Goal: Task Accomplishment & Management: Complete application form

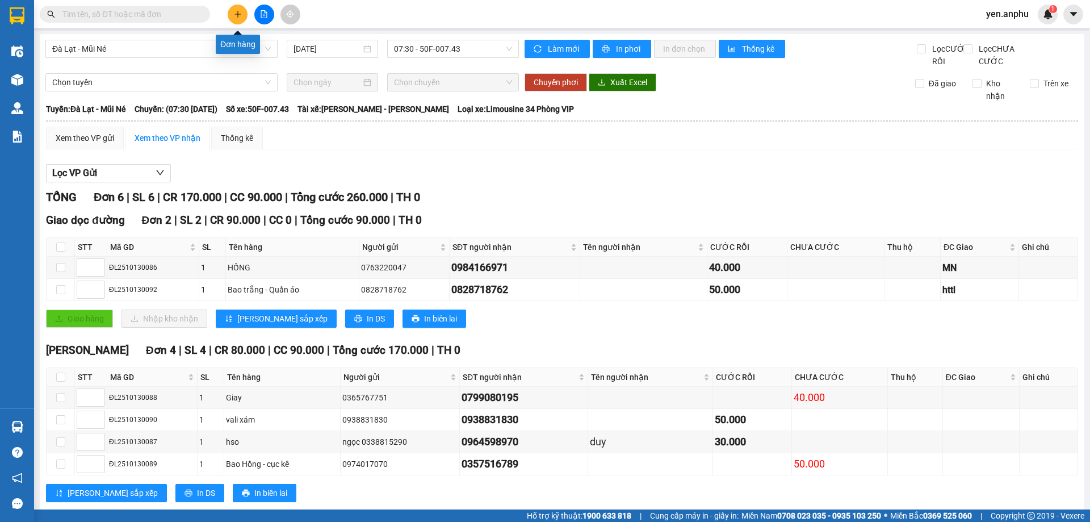
click at [232, 14] on button at bounding box center [238, 15] width 20 height 20
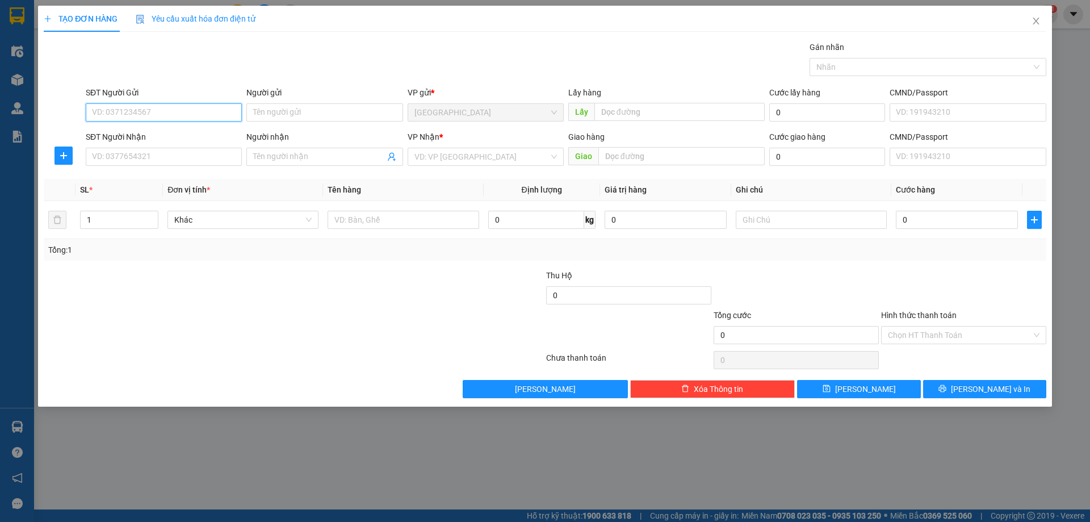
click at [113, 110] on input "SĐT Người Gửi" at bounding box center [164, 112] width 156 height 18
type input "0822423568"
click at [135, 136] on div "0822423568" at bounding box center [164, 135] width 143 height 12
type input "0964001365"
type input "Chị Duyên"
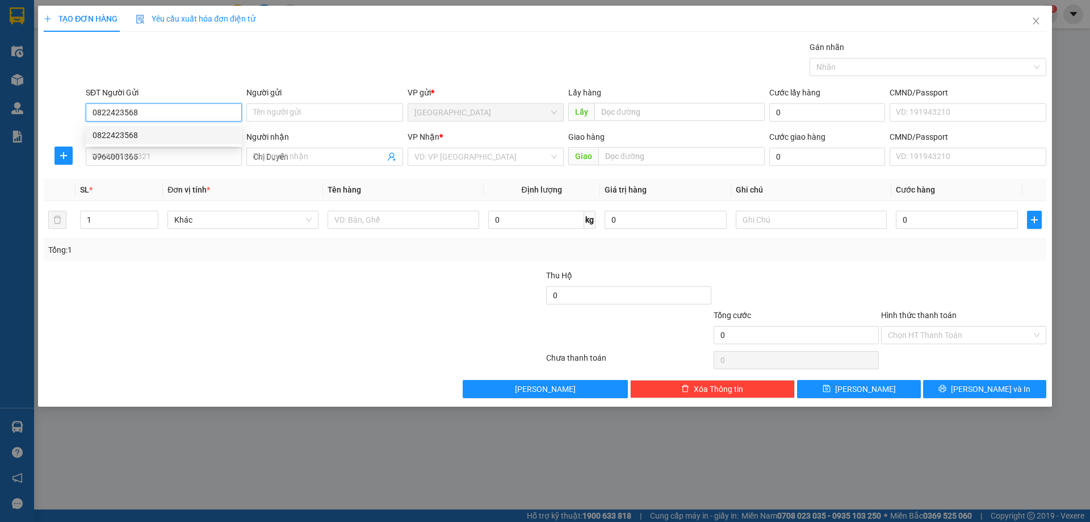
type input "30.000"
type input "0822423568"
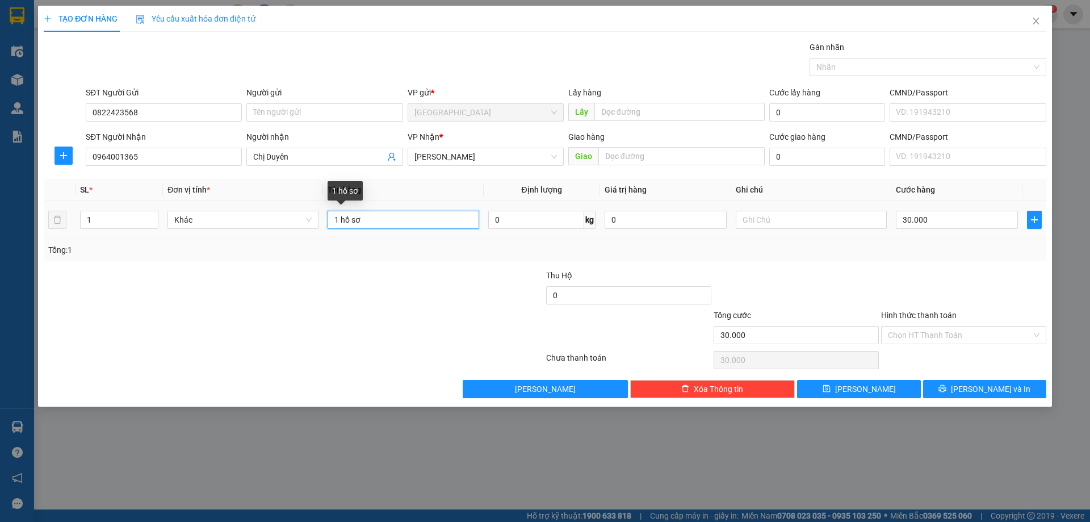
drag, startPoint x: 411, startPoint y: 217, endPoint x: 187, endPoint y: 229, distance: 224.0
click at [188, 228] on tr "1 Khác 1 hồ sơ 0 kg 0 30.000" at bounding box center [545, 220] width 1003 height 38
type input "1 kiện tài liệu"
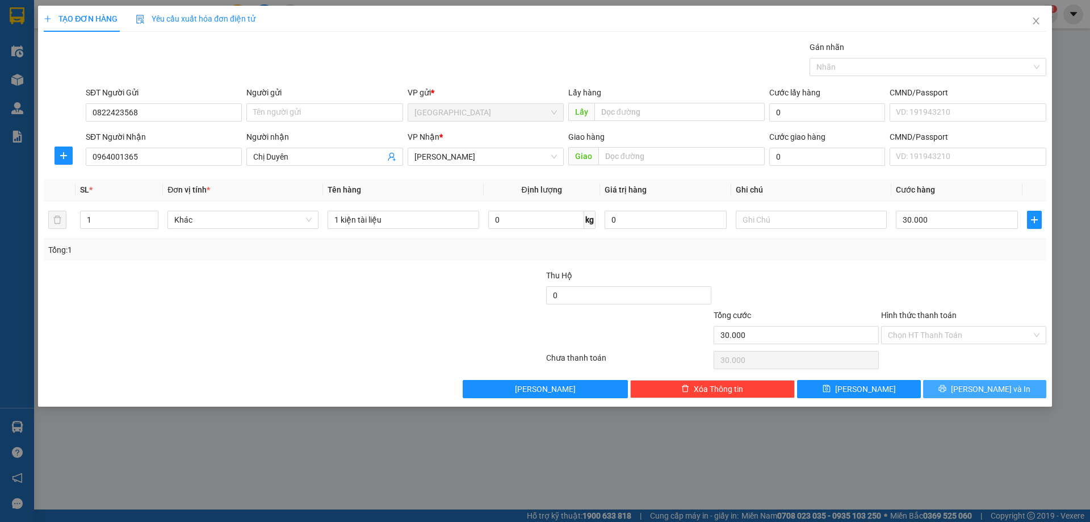
click at [957, 386] on button "[PERSON_NAME] và In" at bounding box center [984, 389] width 123 height 18
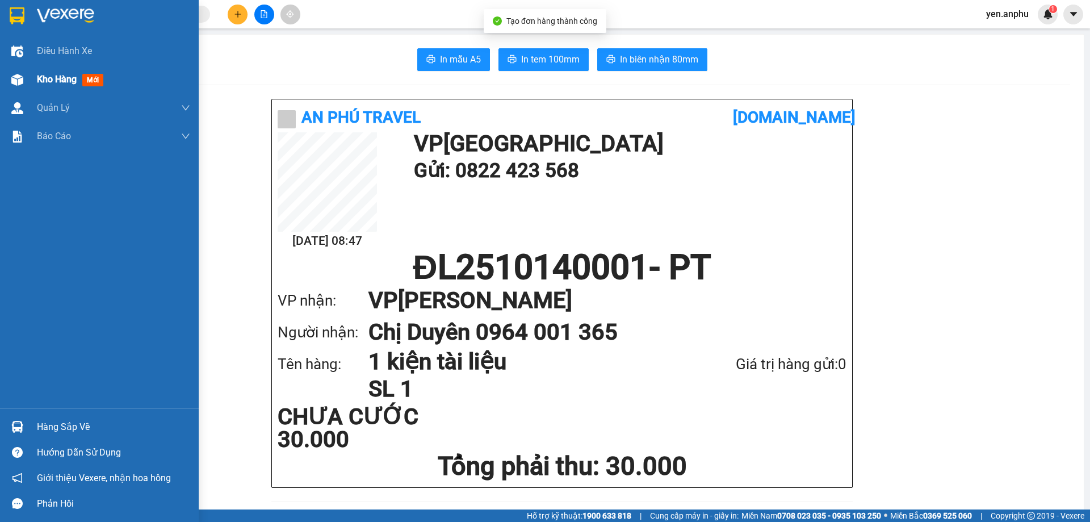
click at [52, 79] on span "Kho hàng" at bounding box center [57, 79] width 40 height 11
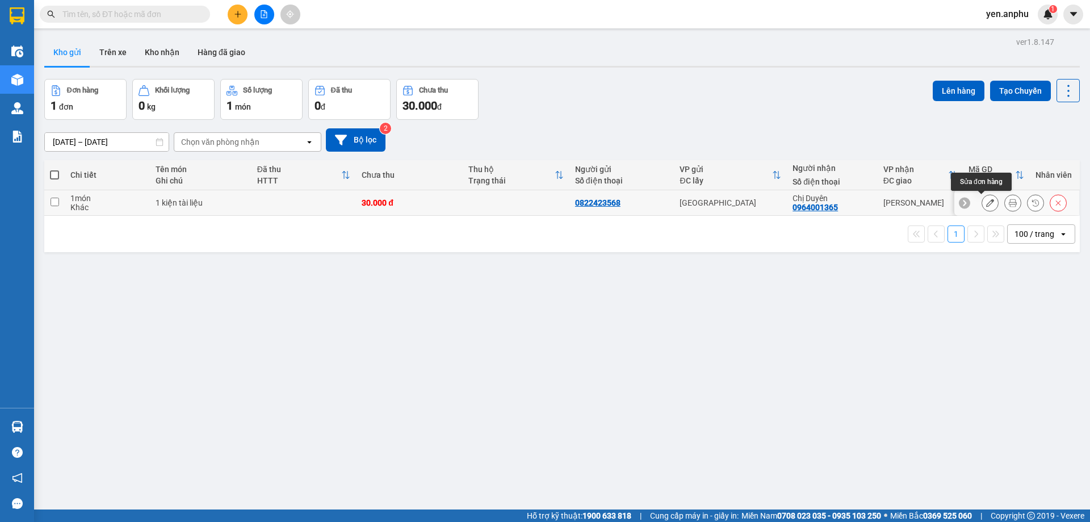
click at [986, 206] on icon at bounding box center [990, 203] width 8 height 8
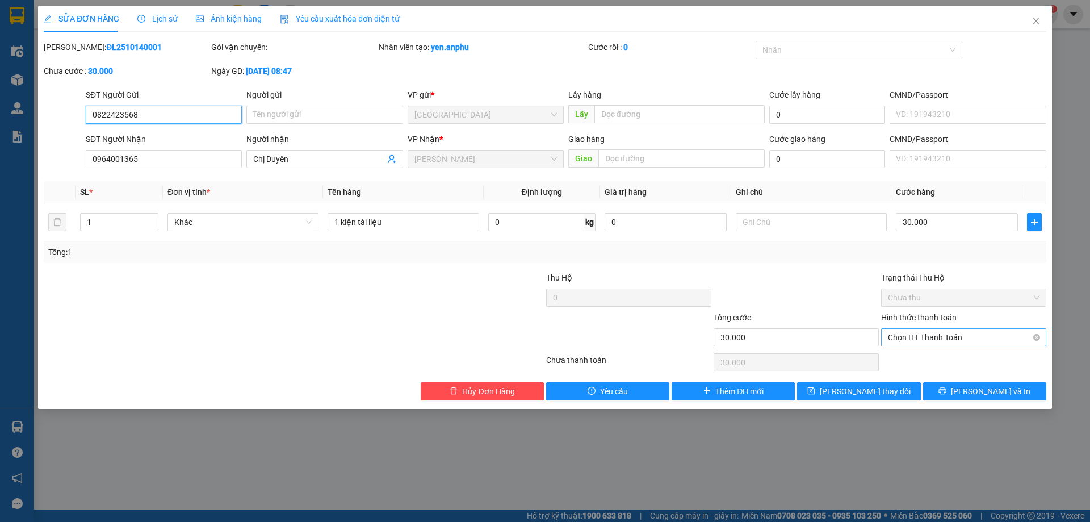
click at [944, 336] on span "Chọn HT Thanh Toán" at bounding box center [964, 337] width 152 height 17
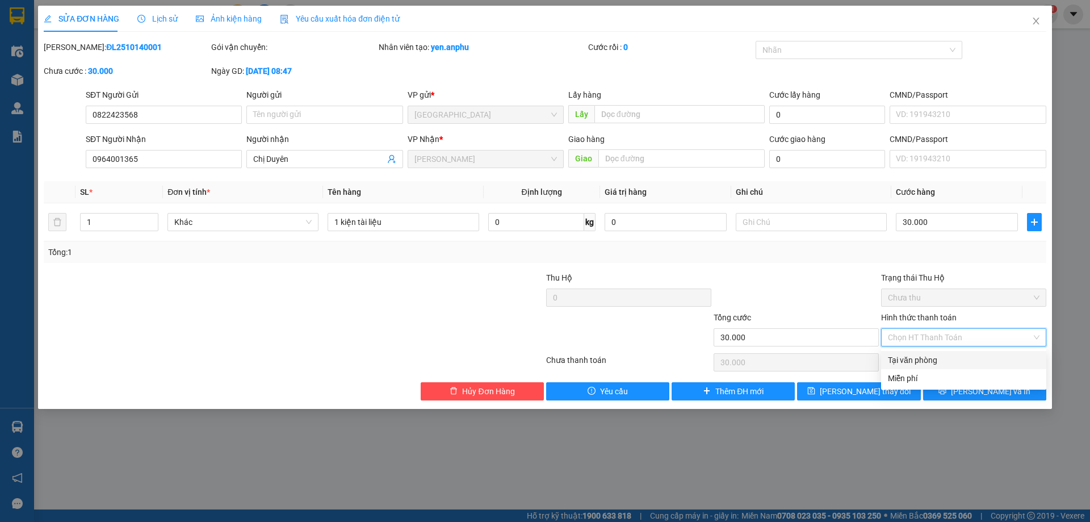
click at [918, 362] on div "Tại văn phòng" at bounding box center [964, 360] width 152 height 12
type input "0"
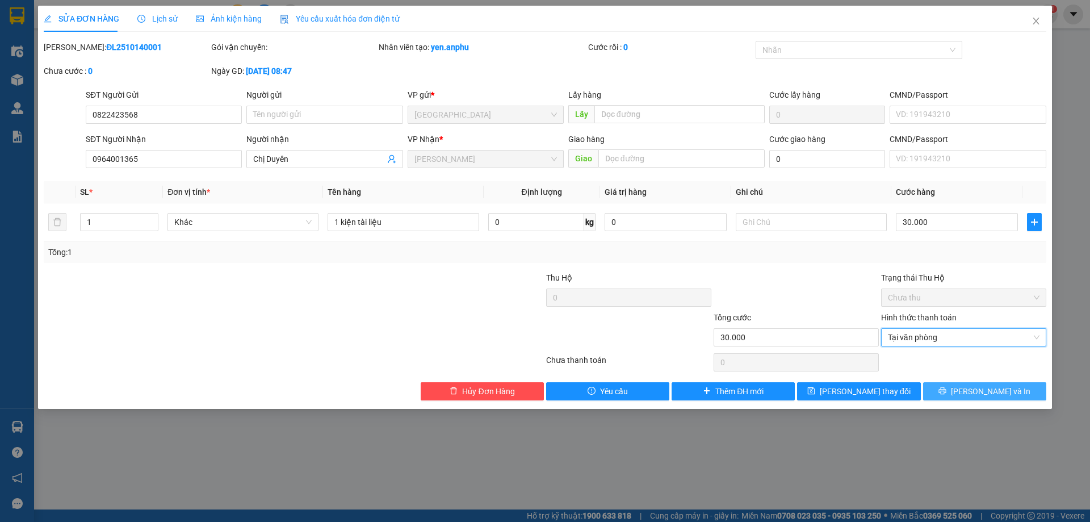
click at [955, 388] on button "[PERSON_NAME] và In" at bounding box center [984, 391] width 123 height 18
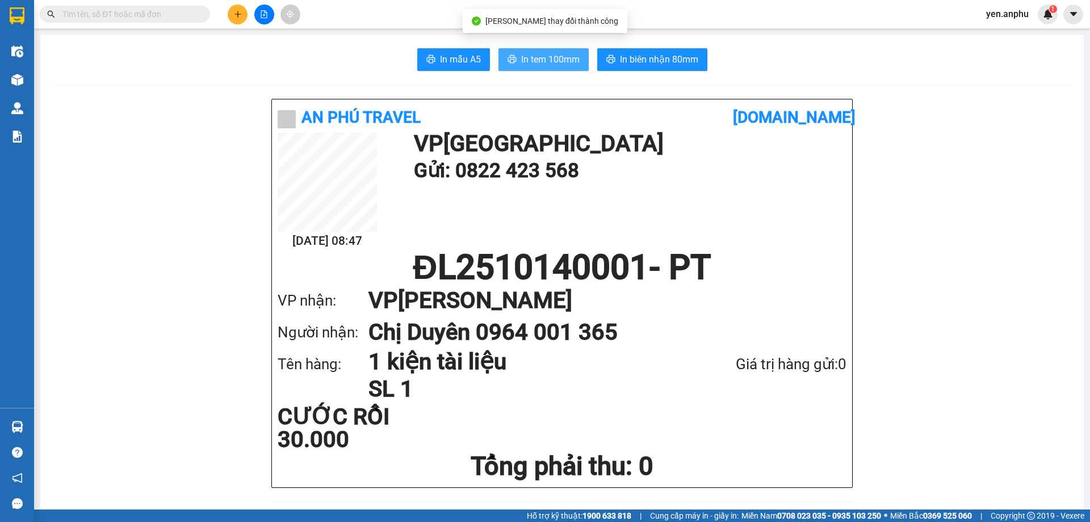
click at [544, 56] on span "In tem 100mm" at bounding box center [550, 59] width 58 height 14
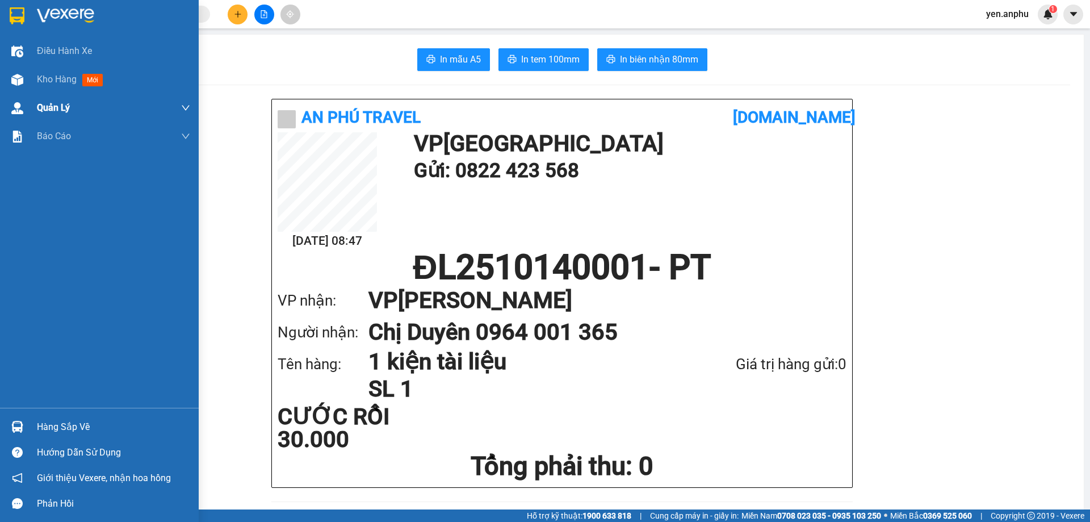
drag, startPoint x: 57, startPoint y: 77, endPoint x: 73, endPoint y: 110, distance: 37.1
click at [60, 77] on span "Kho hàng" at bounding box center [57, 79] width 40 height 11
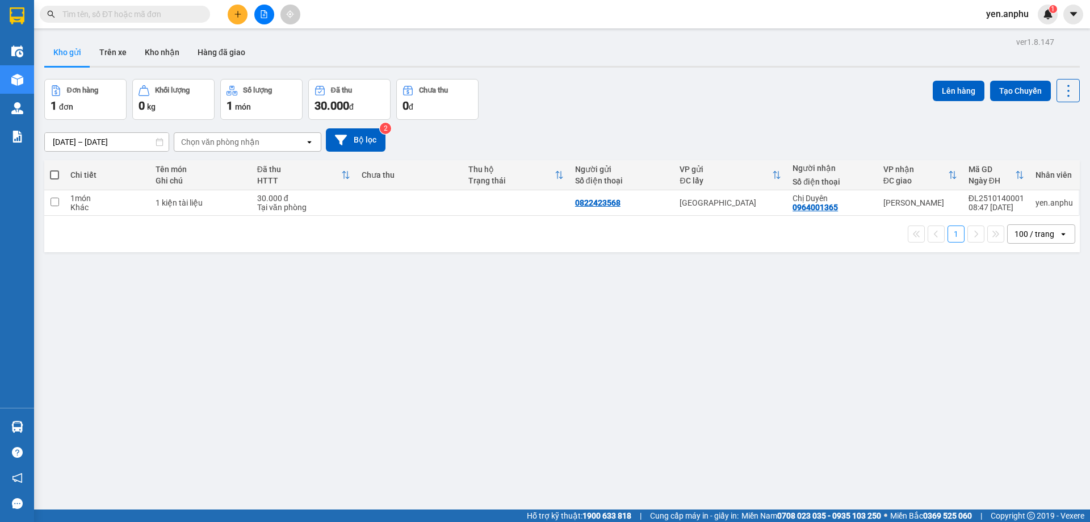
click at [57, 174] on span at bounding box center [54, 174] width 9 height 9
click at [55, 169] on input "checkbox" at bounding box center [55, 169] width 0 height 0
checkbox input "true"
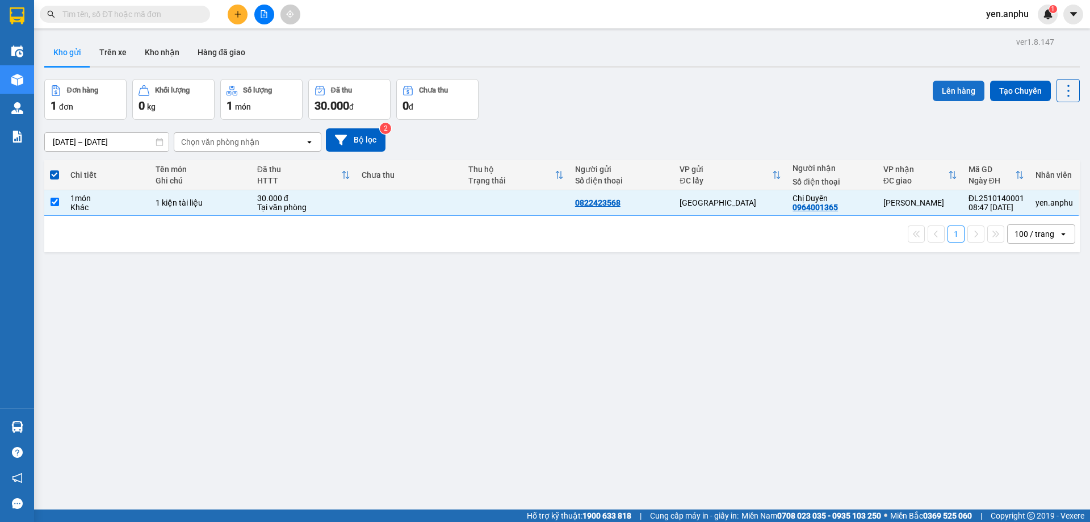
click at [936, 87] on button "Lên hàng" at bounding box center [959, 91] width 52 height 20
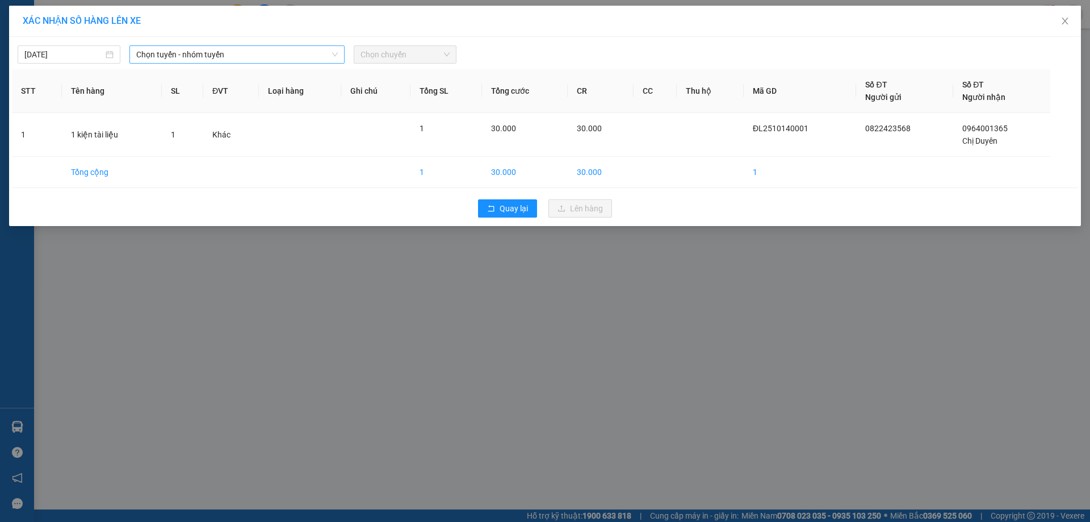
click at [215, 61] on span "Chọn tuyến - nhóm tuyến" at bounding box center [237, 54] width 202 height 17
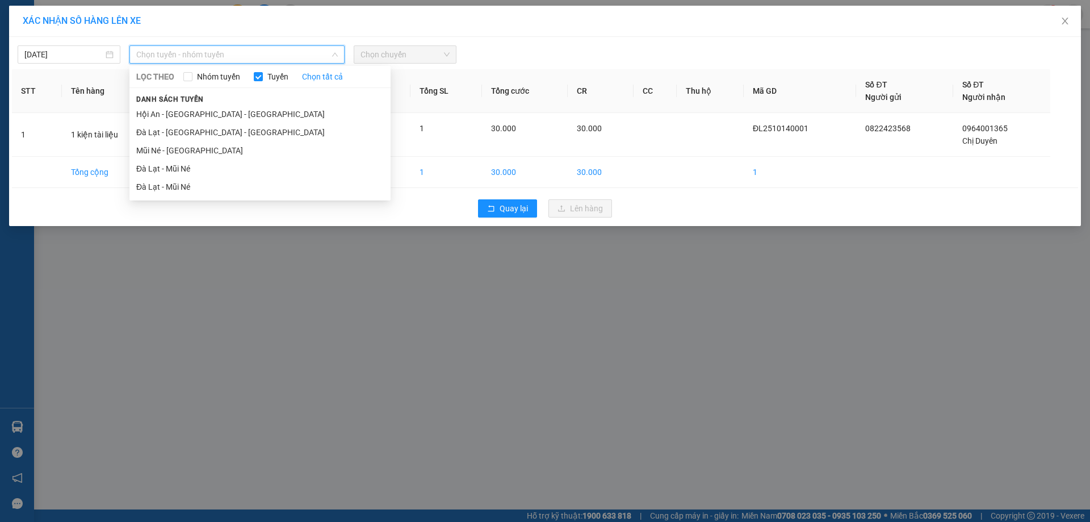
drag, startPoint x: 188, startPoint y: 170, endPoint x: 343, endPoint y: 95, distance: 171.9
click at [190, 168] on li "Đà Lạt - Mũi Né" at bounding box center [259, 169] width 261 height 18
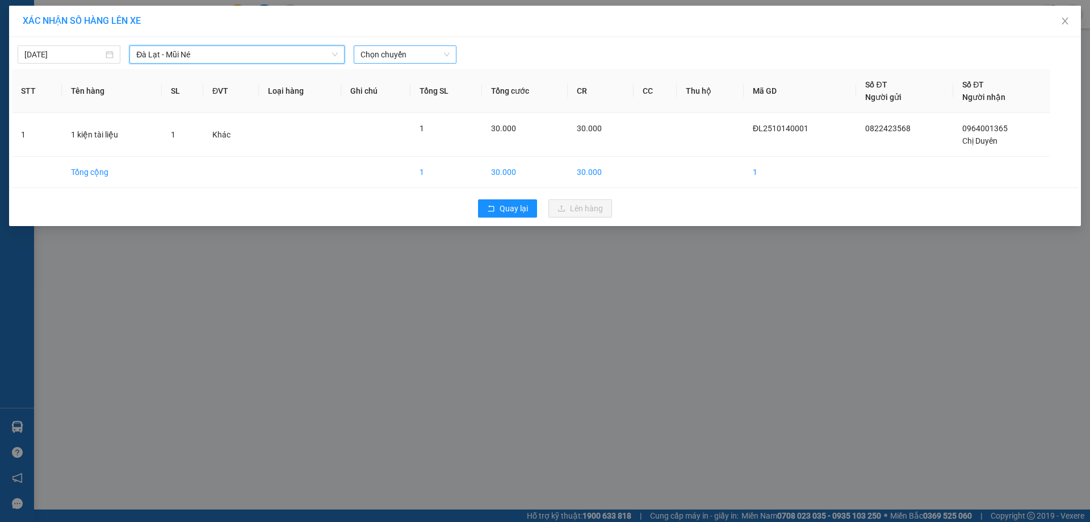
click at [413, 48] on span "Chọn chuyến" at bounding box center [405, 54] width 89 height 17
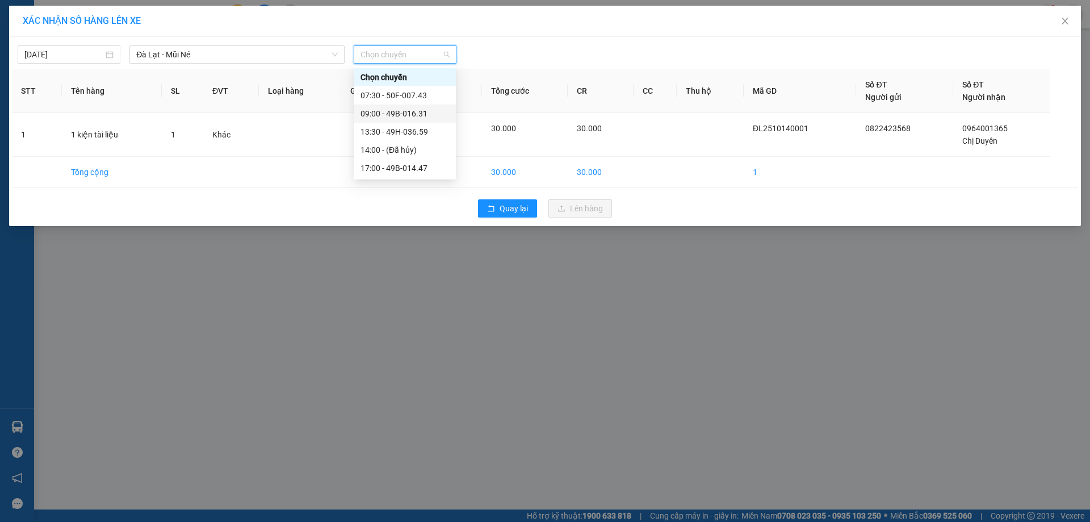
drag, startPoint x: 379, startPoint y: 113, endPoint x: 560, endPoint y: 204, distance: 202.7
click at [379, 111] on div "09:00 - 49B-016.31" at bounding box center [405, 113] width 89 height 12
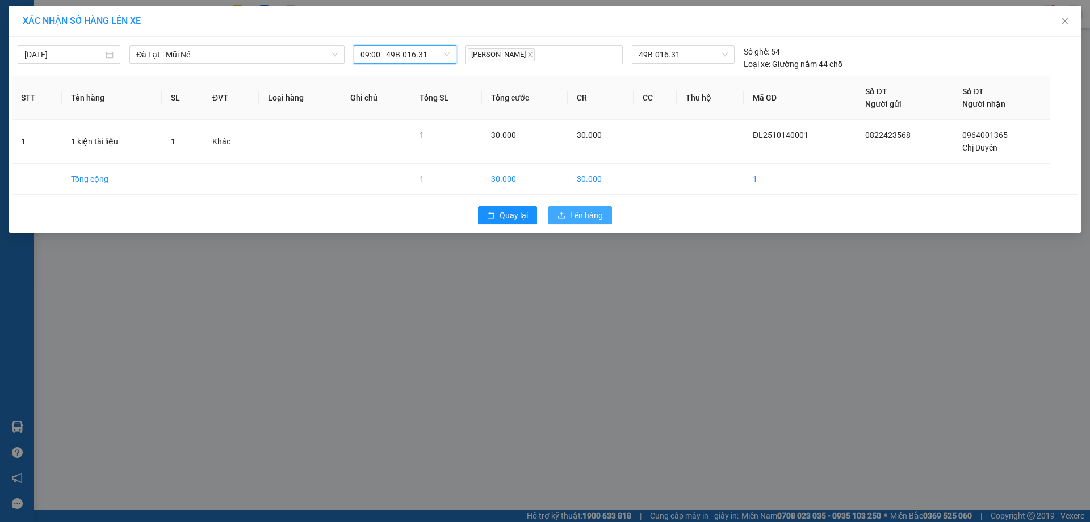
click at [592, 215] on span "Lên hàng" at bounding box center [586, 215] width 33 height 12
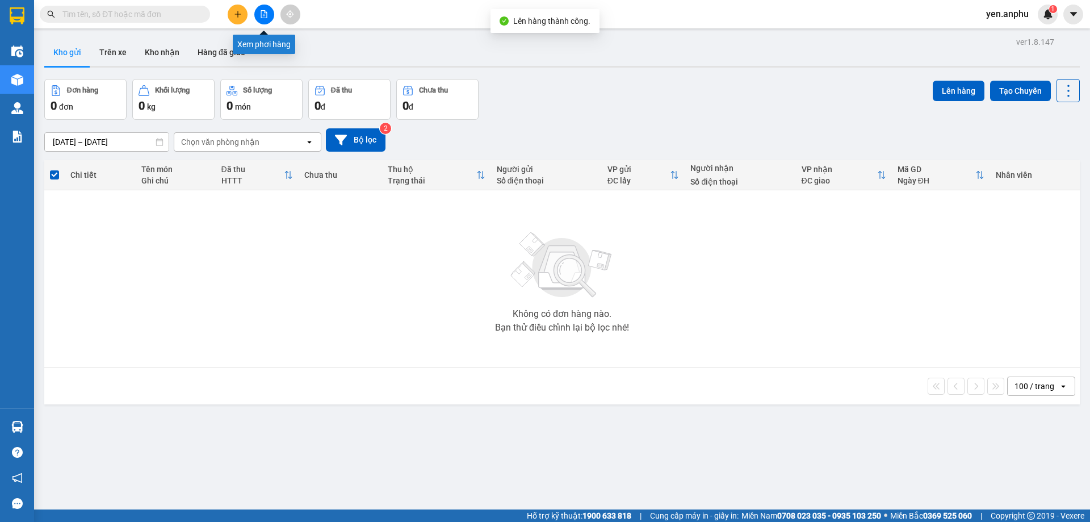
click at [265, 10] on icon "file-add" at bounding box center [264, 14] width 6 height 8
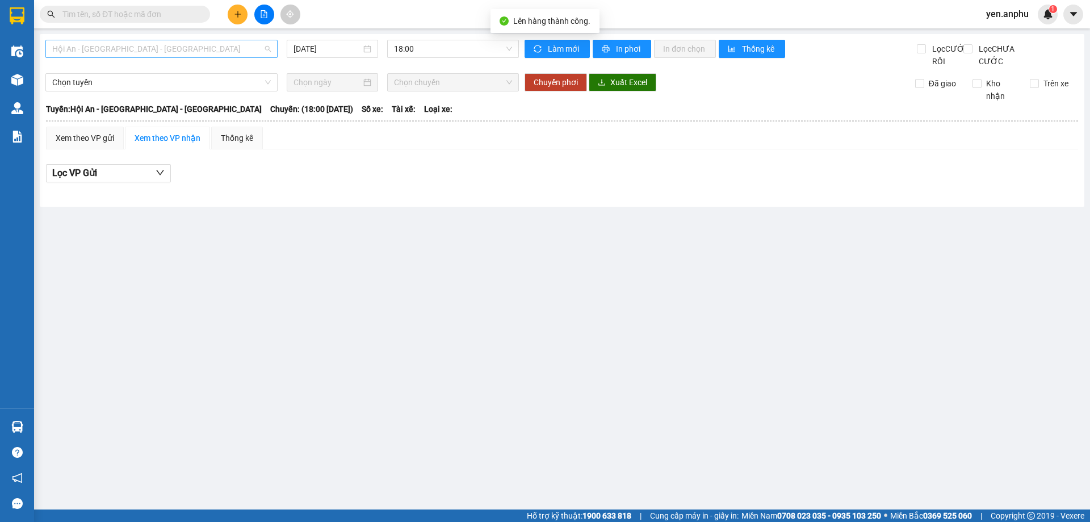
drag, startPoint x: 194, startPoint y: 52, endPoint x: 166, endPoint y: 114, distance: 68.1
click at [194, 54] on span "Hội An - [GEOGRAPHIC_DATA] - [GEOGRAPHIC_DATA]" at bounding box center [161, 48] width 219 height 17
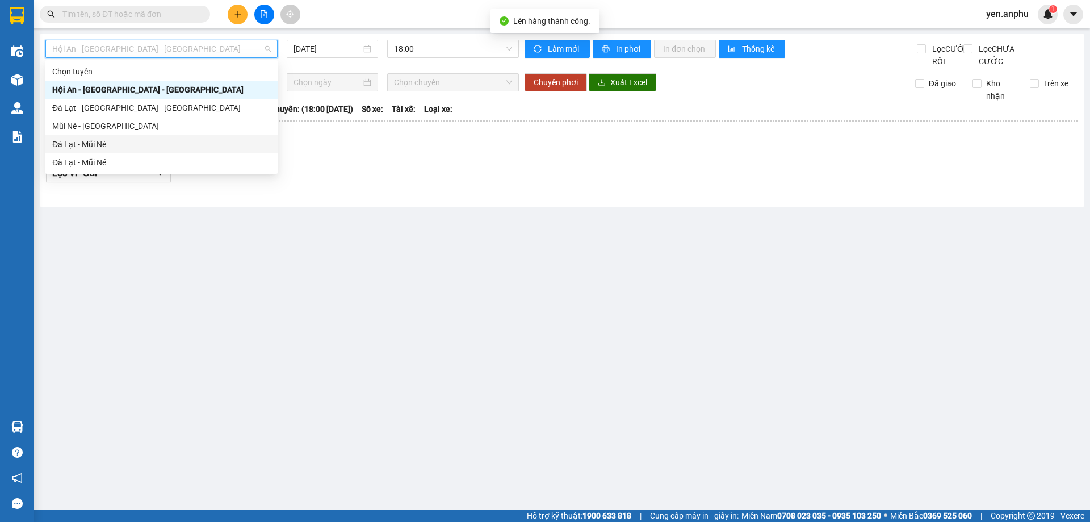
drag, startPoint x: 133, startPoint y: 145, endPoint x: 464, endPoint y: 66, distance: 340.2
click at [133, 144] on div "Đà Lạt - Mũi Né" at bounding box center [161, 144] width 219 height 12
type input "[DATE]"
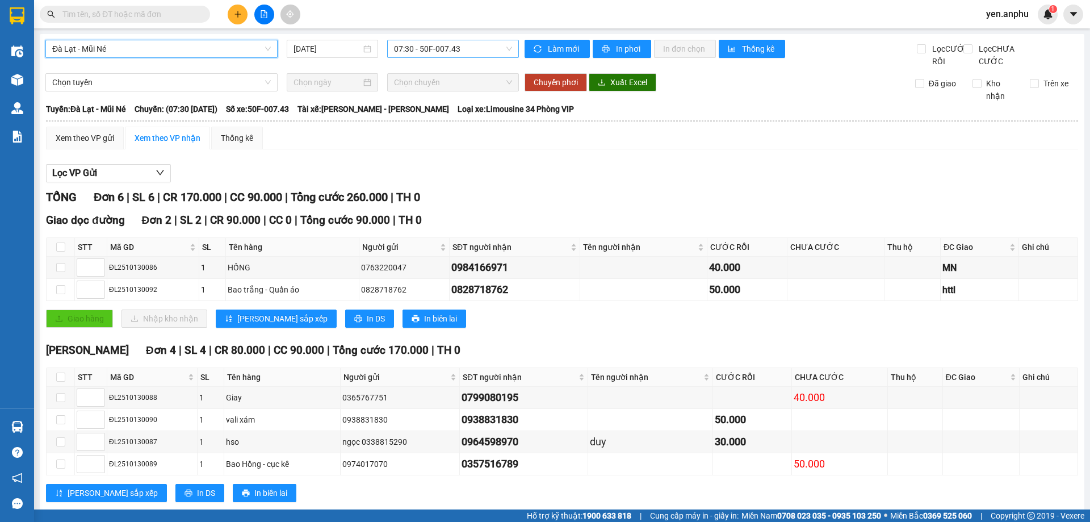
click at [437, 52] on span "07:30 - 50F-007.43" at bounding box center [453, 48] width 118 height 17
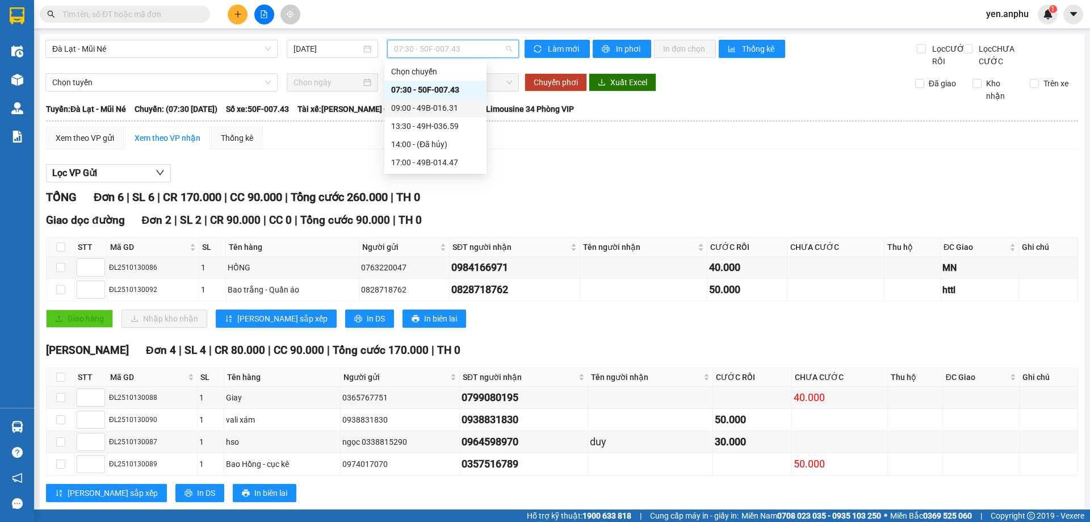
click at [416, 108] on div "09:00 - 49B-016.31" at bounding box center [435, 108] width 89 height 12
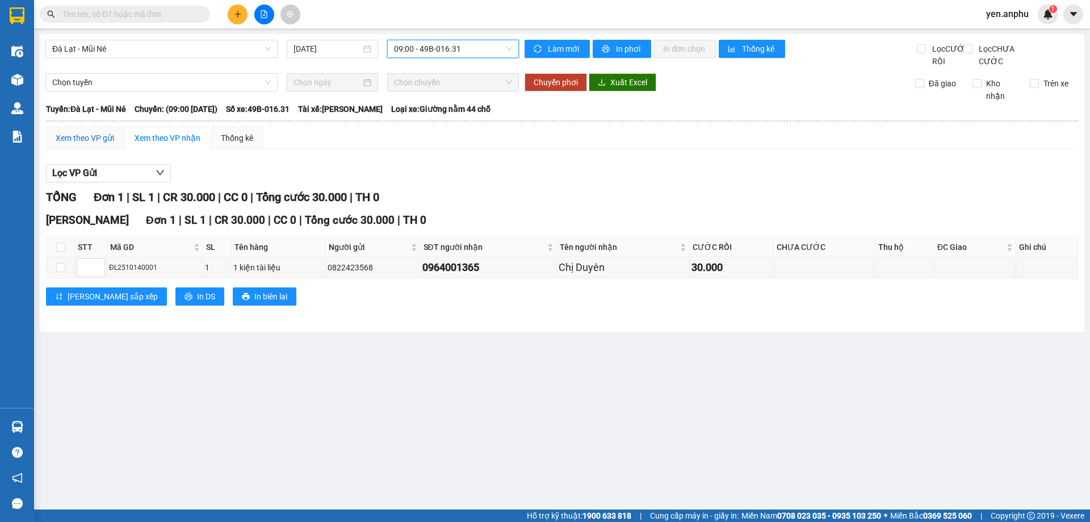
click at [83, 144] on div "Xem theo VP gửi" at bounding box center [85, 138] width 58 height 12
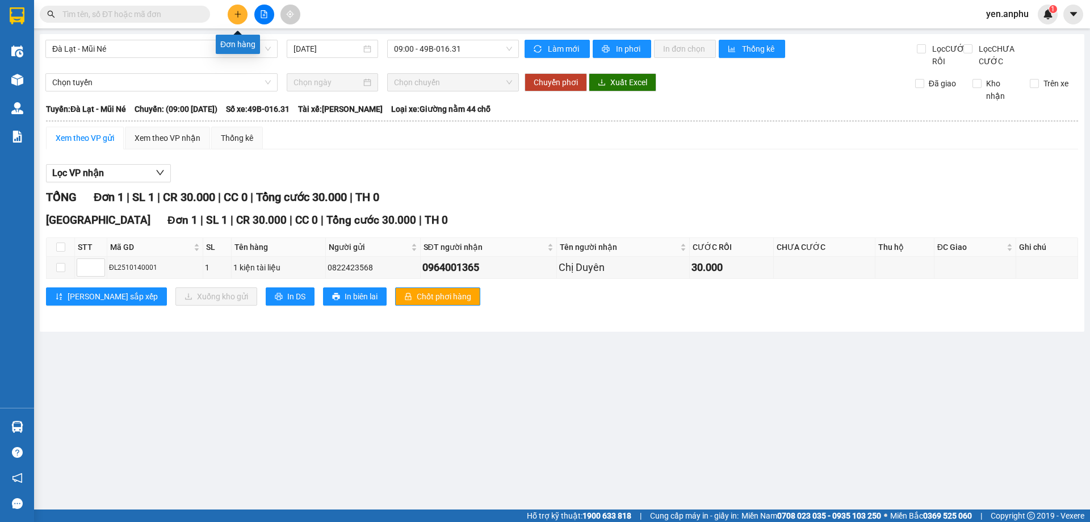
click at [235, 15] on icon "plus" at bounding box center [238, 14] width 8 height 8
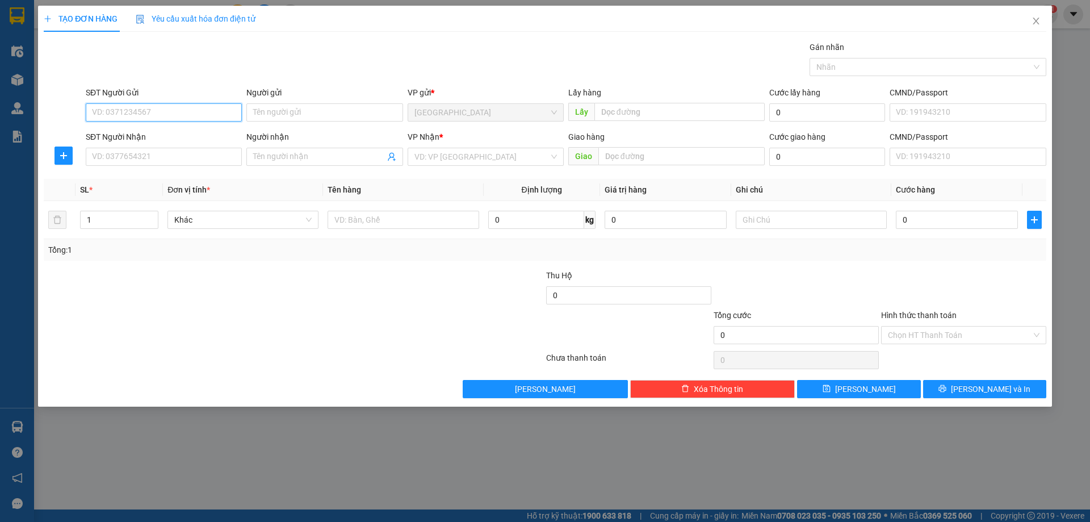
click at [154, 112] on input "SĐT Người Gửi" at bounding box center [164, 112] width 156 height 18
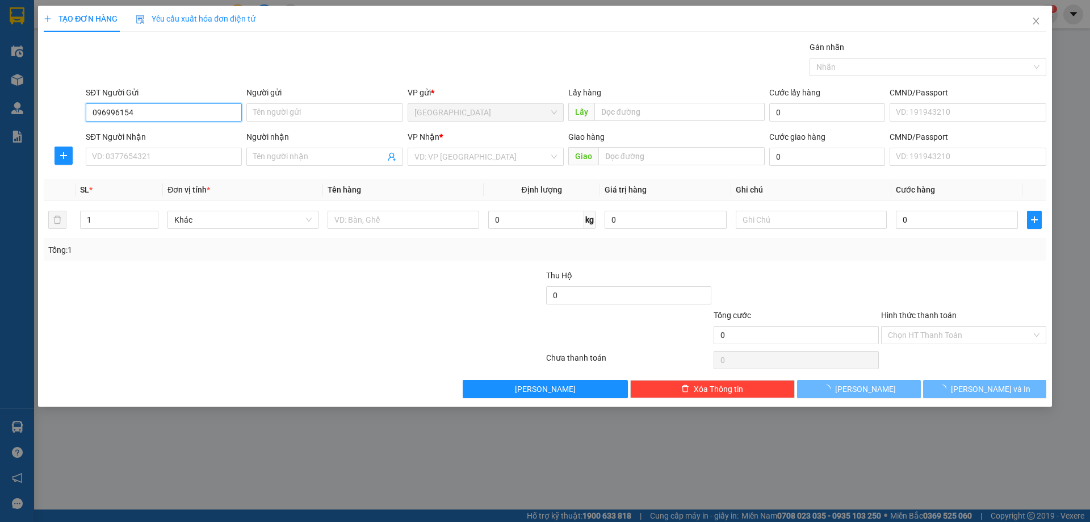
type input "0969961540"
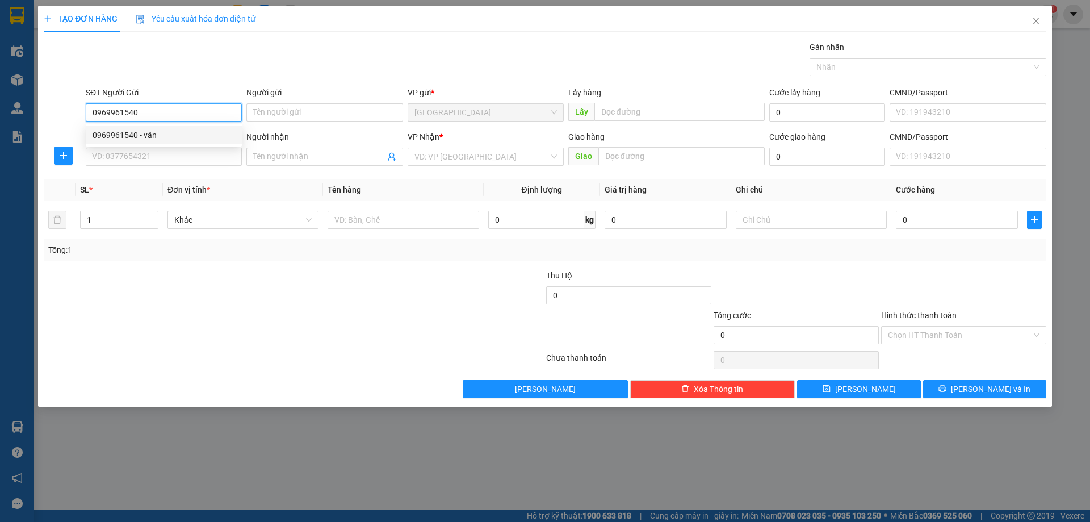
click at [159, 133] on div "0969961540 - vân" at bounding box center [164, 135] width 143 height 12
type input "vân"
type input "0368883117"
type input "SANG"
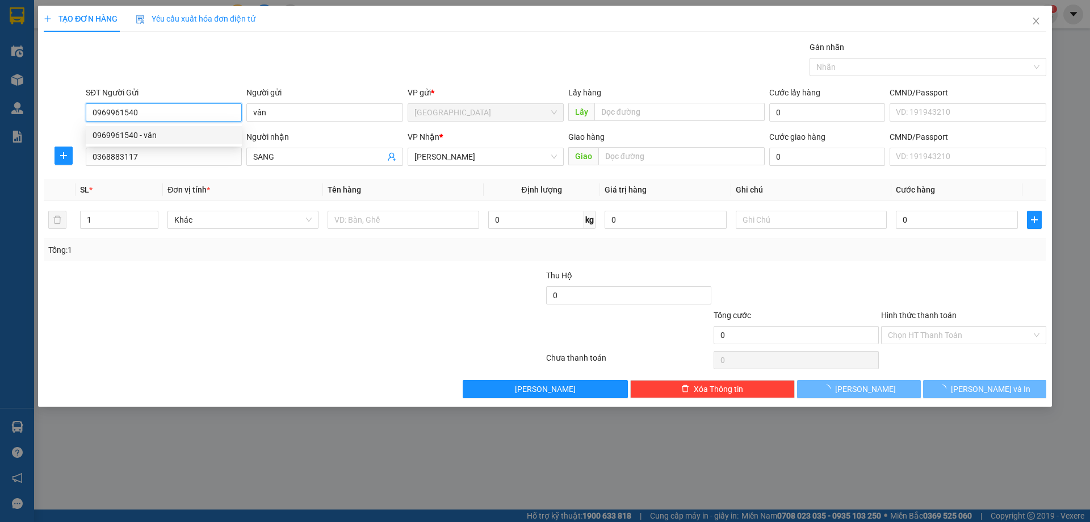
type input "50.000"
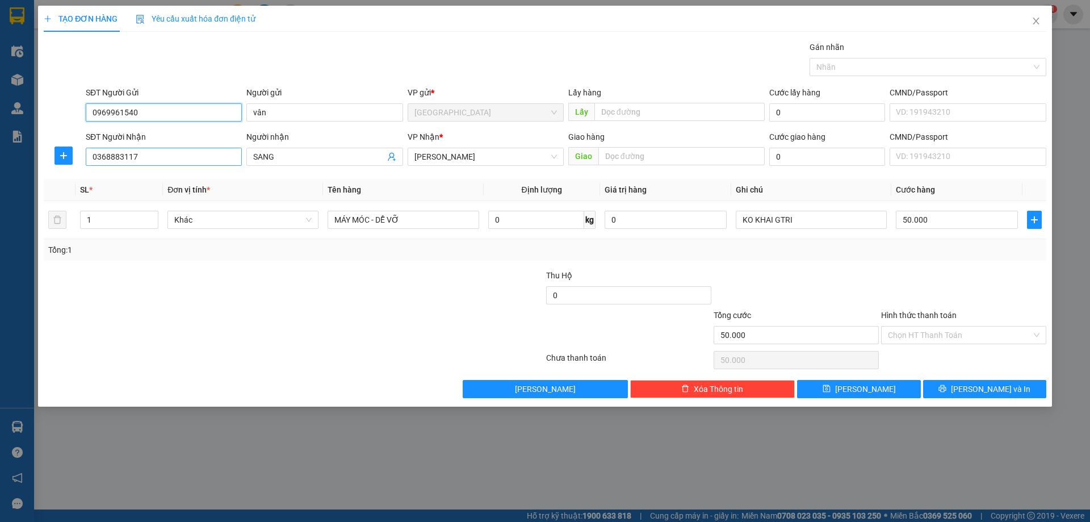
type input "0969961540"
drag, startPoint x: 149, startPoint y: 157, endPoint x: 0, endPoint y: 170, distance: 149.9
click at [0, 170] on div "TẠO ĐƠN HÀNG Yêu cầu xuất hóa đơn điện tử Transit Pickup Surcharge Ids Transit …" at bounding box center [545, 261] width 1090 height 522
click at [128, 179] on div "0354758882" at bounding box center [164, 179] width 143 height 12
type input "0354758882"
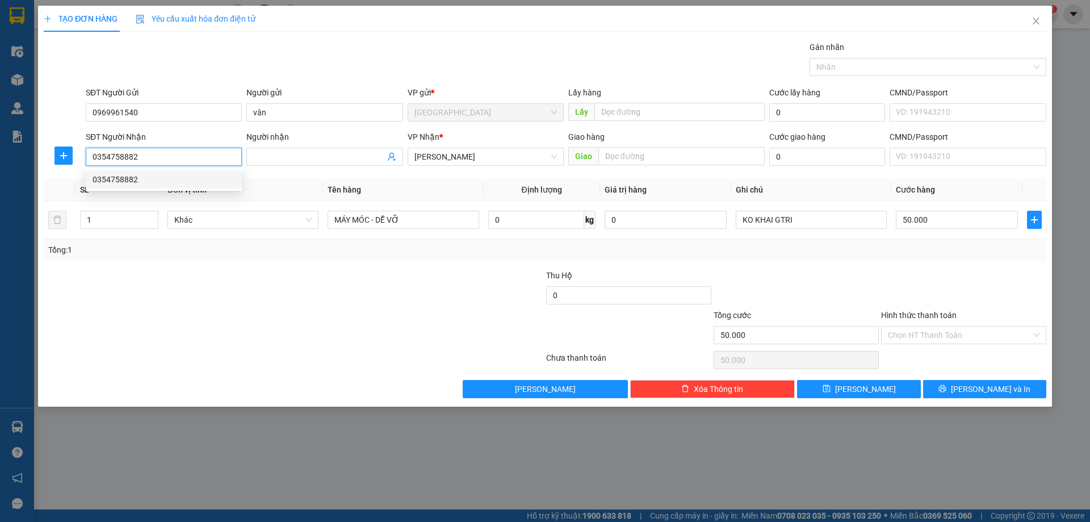
type input "30.000"
type input "0354758882"
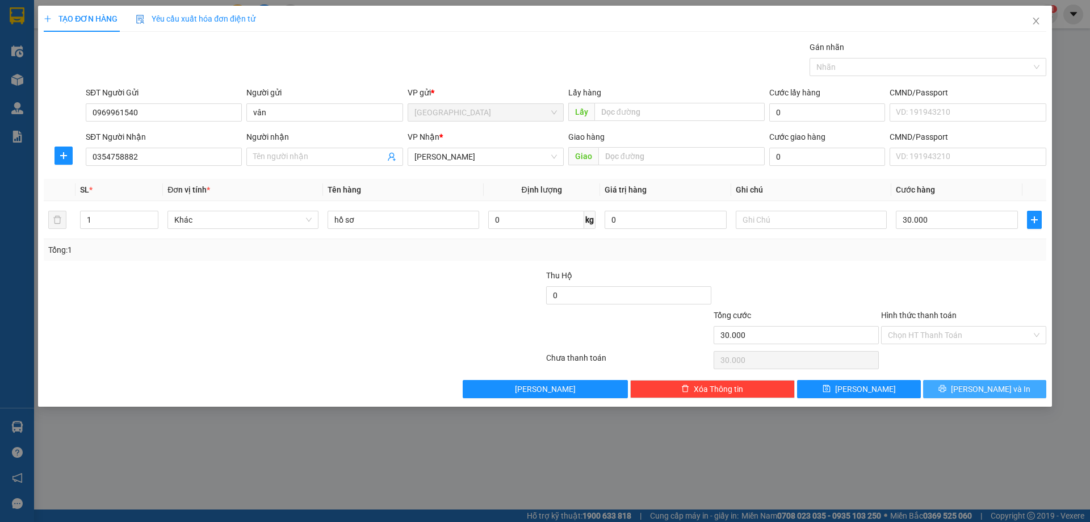
click at [950, 390] on button "[PERSON_NAME] và In" at bounding box center [984, 389] width 123 height 18
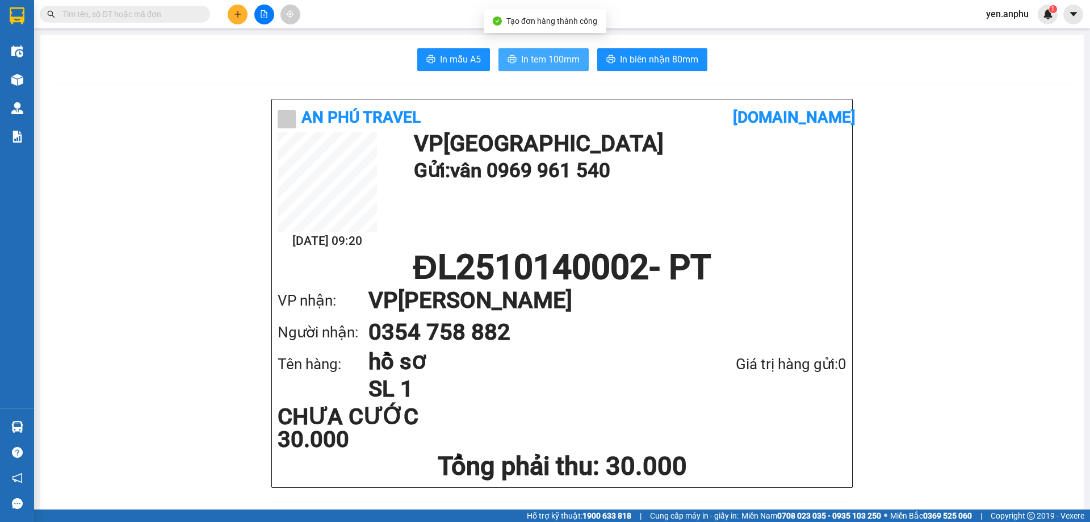
click at [522, 55] on span "In tem 100mm" at bounding box center [550, 59] width 58 height 14
click at [240, 17] on icon "plus" at bounding box center [238, 14] width 8 height 8
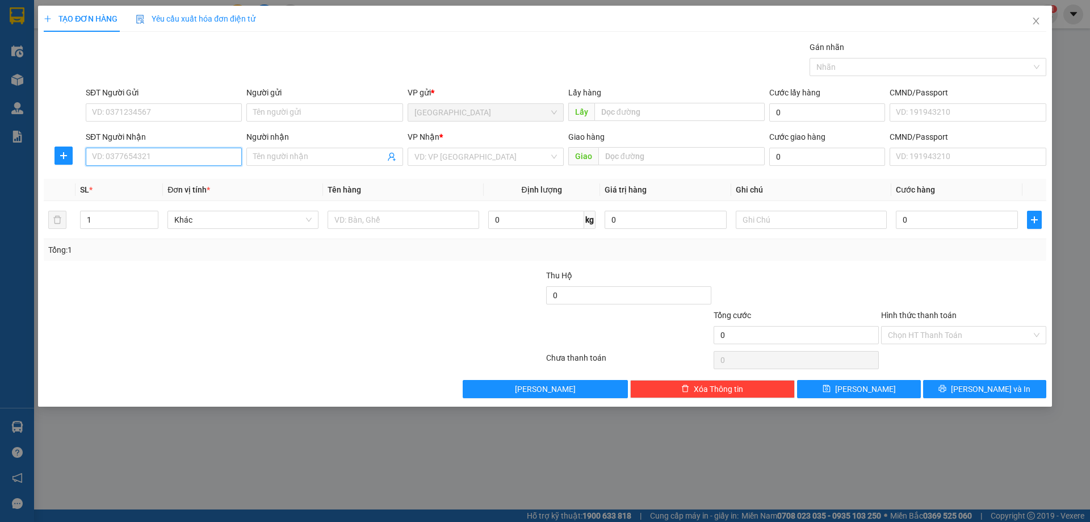
click at [168, 162] on input "SĐT Người Nhận" at bounding box center [164, 157] width 156 height 18
type input "0948830097"
click at [475, 152] on input "search" at bounding box center [482, 156] width 135 height 17
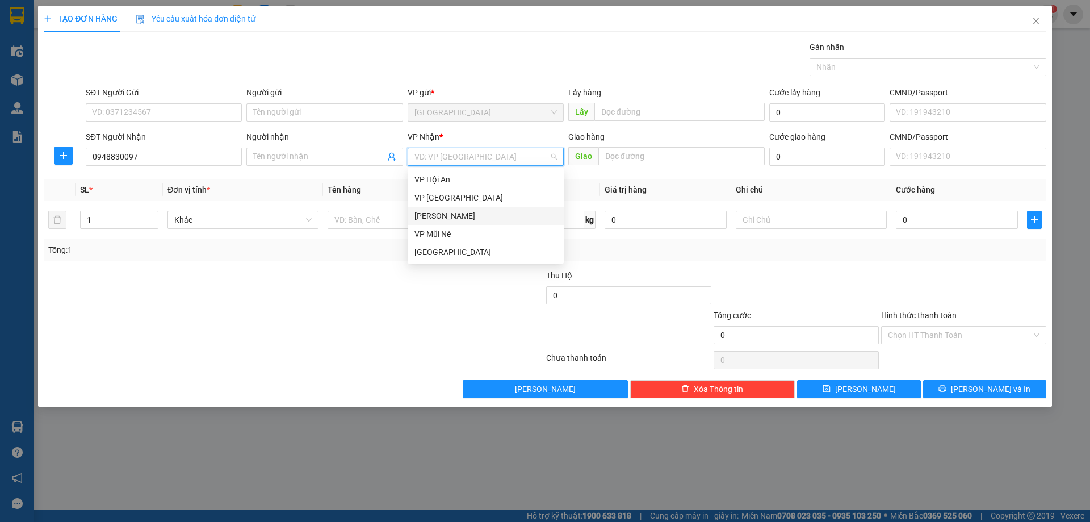
click at [450, 208] on div "[PERSON_NAME]" at bounding box center [486, 216] width 156 height 18
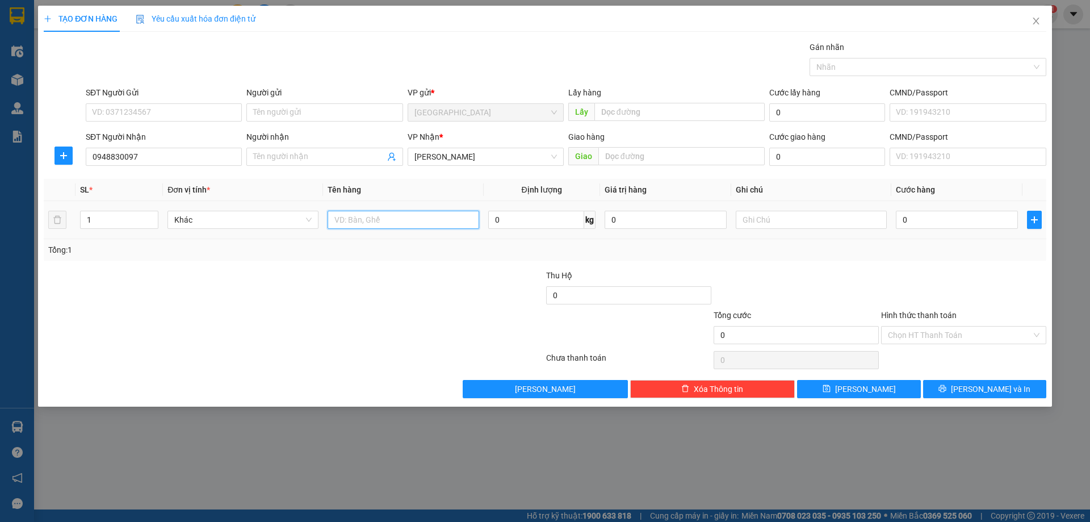
click at [412, 218] on input "text" at bounding box center [403, 220] width 151 height 18
type input "hso"
type input "3"
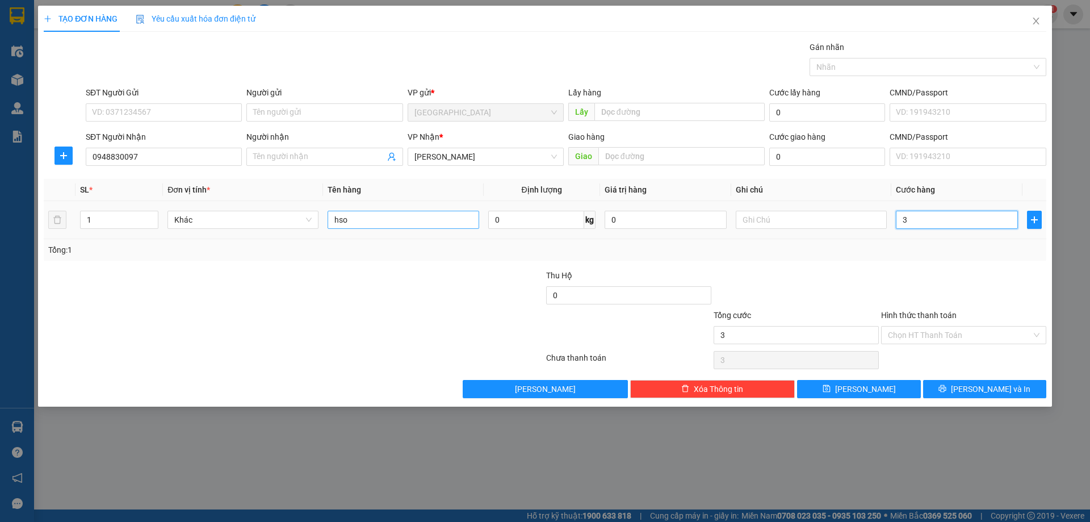
type input "30"
type input "30.000"
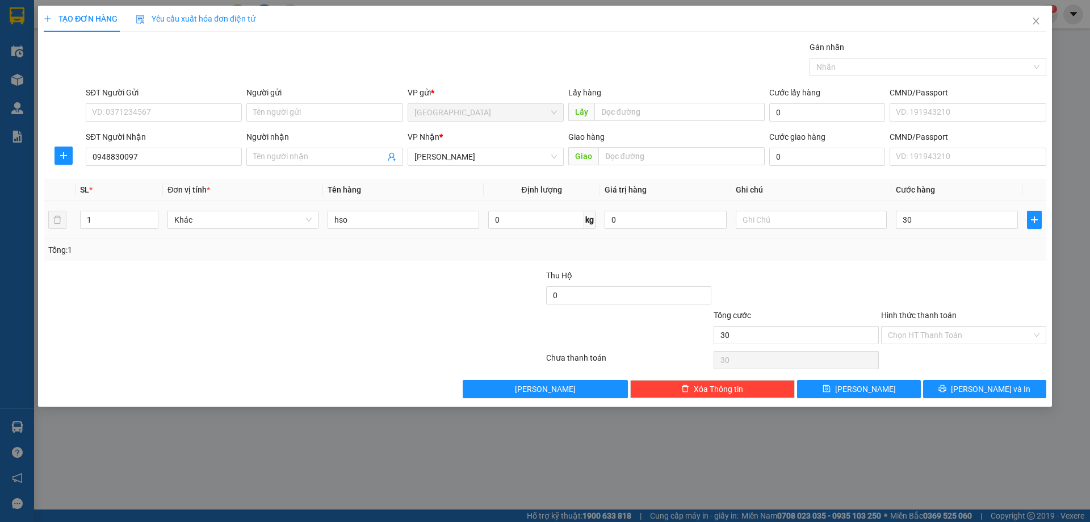
type input "30.000"
click at [907, 240] on div "SL * Đơn vị tính * Tên hàng Định lượng Giá trị hàng Ghi chú Cước hàng 1 Khác hs…" at bounding box center [545, 220] width 1003 height 82
click at [849, 277] on div at bounding box center [797, 289] width 168 height 40
click at [947, 387] on icon "printer" at bounding box center [943, 388] width 8 height 8
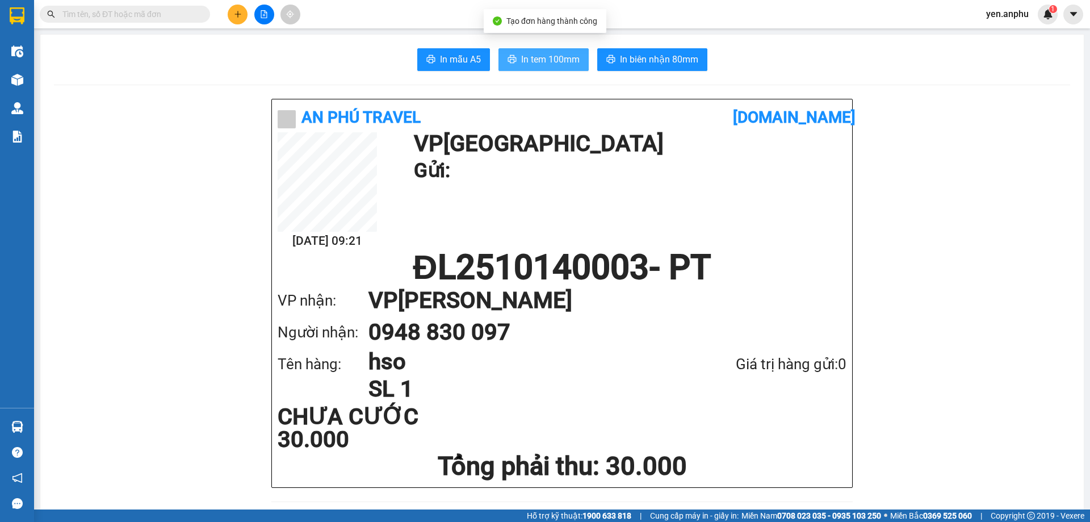
click at [521, 65] on span "In tem 100mm" at bounding box center [550, 59] width 58 height 14
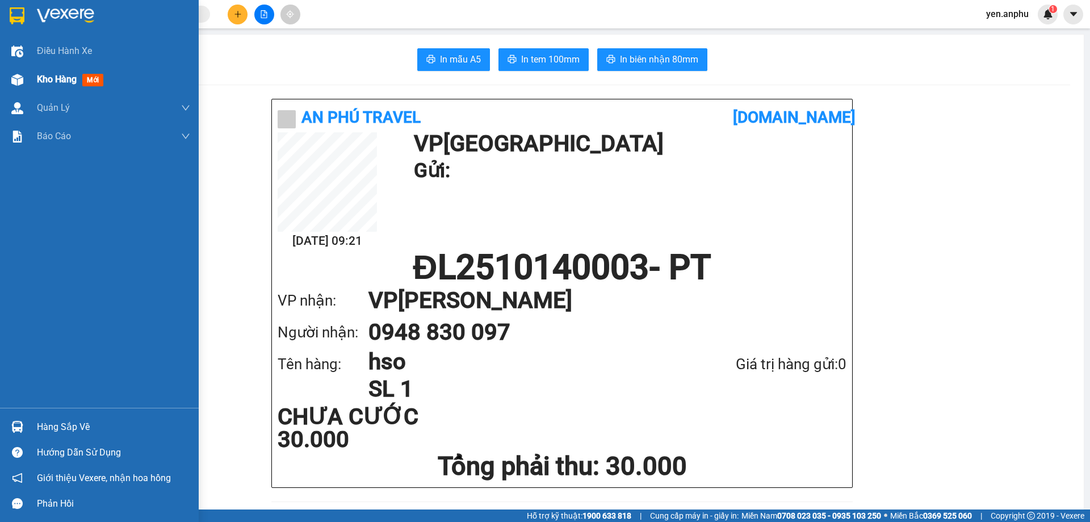
click at [55, 79] on span "Kho hàng" at bounding box center [57, 79] width 40 height 11
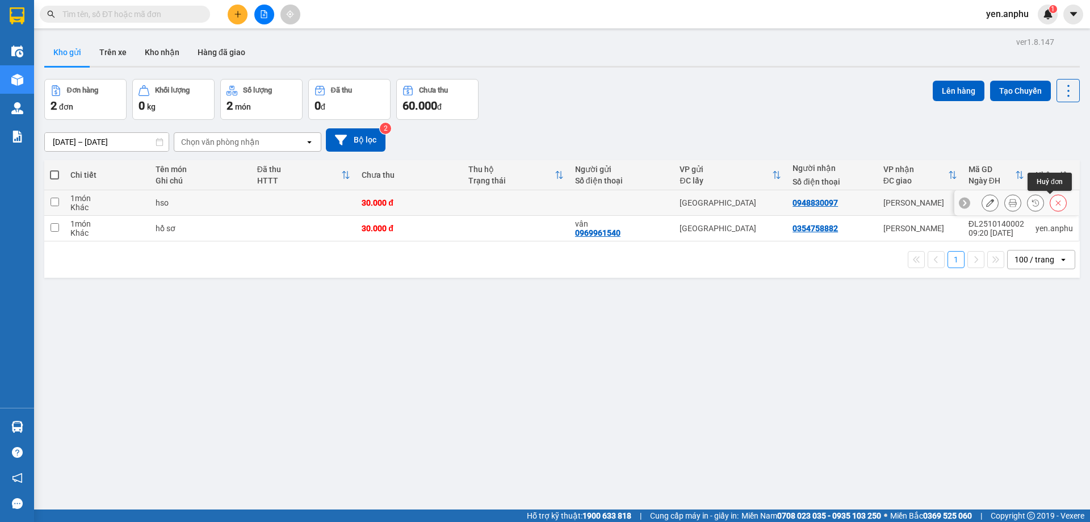
click at [1054, 205] on icon at bounding box center [1058, 203] width 8 height 8
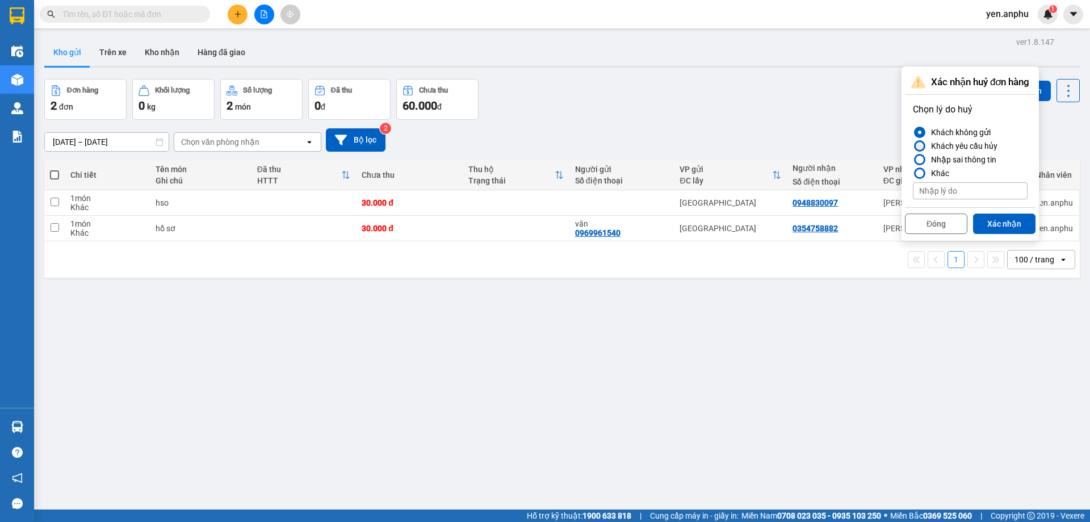
click at [958, 148] on div "Khách yêu cầu hủy" at bounding box center [962, 146] width 71 height 14
click at [913, 146] on input "Khách yêu cầu hủy" at bounding box center [913, 146] width 0 height 0
click at [956, 160] on div "Nhập sai thông tin" at bounding box center [962, 160] width 70 height 14
click at [913, 160] on input "Nhập sai thông tin" at bounding box center [913, 160] width 0 height 0
click at [993, 221] on button "Xác nhận" at bounding box center [1004, 224] width 62 height 20
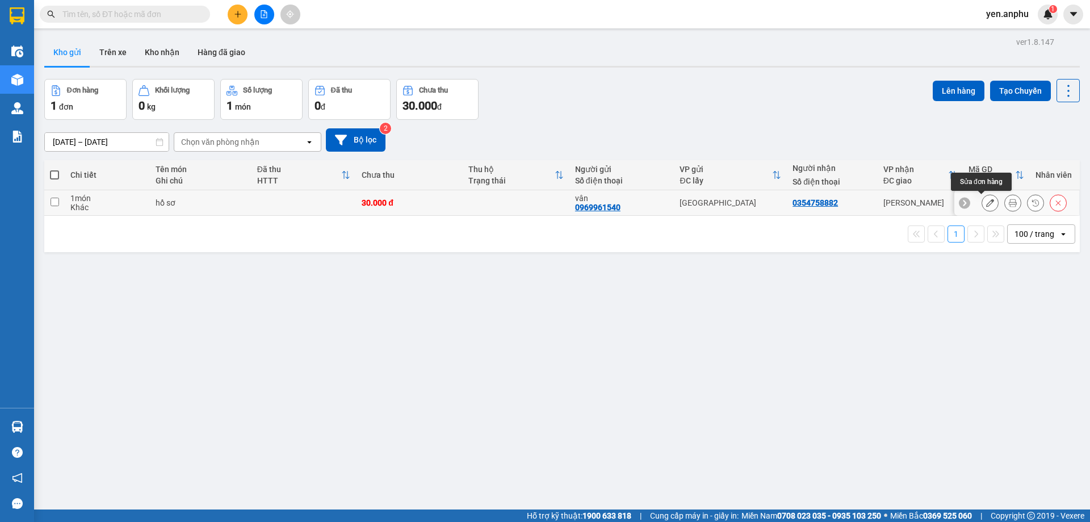
click at [982, 205] on button at bounding box center [990, 203] width 16 height 20
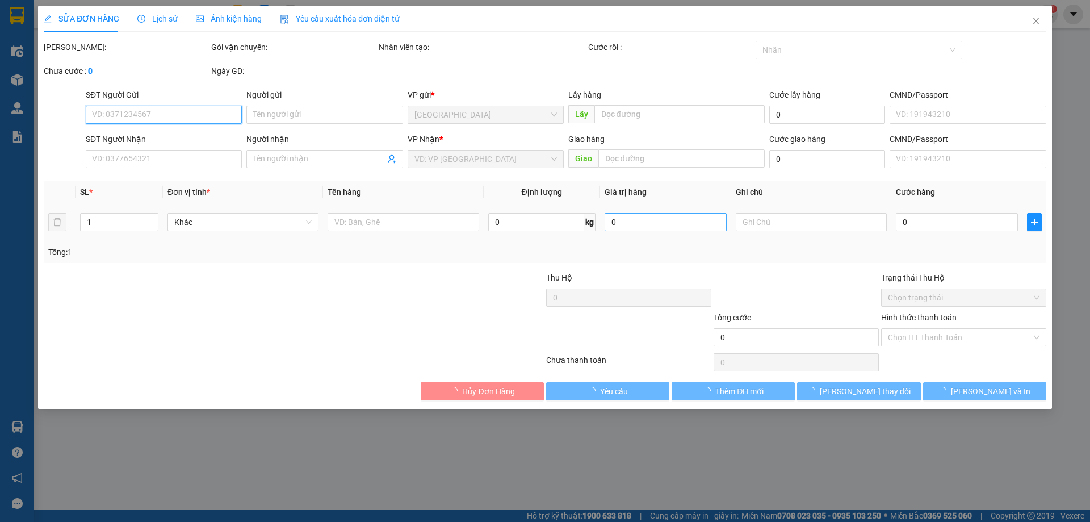
type input "0969961540"
type input "vân"
type input "0354758882"
type input "30.000"
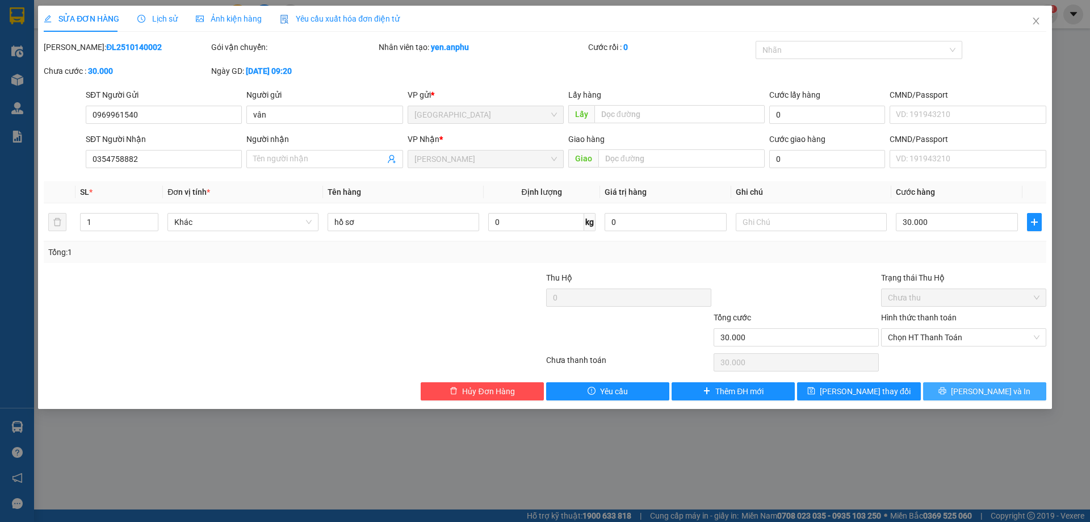
click at [957, 390] on button "[PERSON_NAME] và In" at bounding box center [984, 391] width 123 height 18
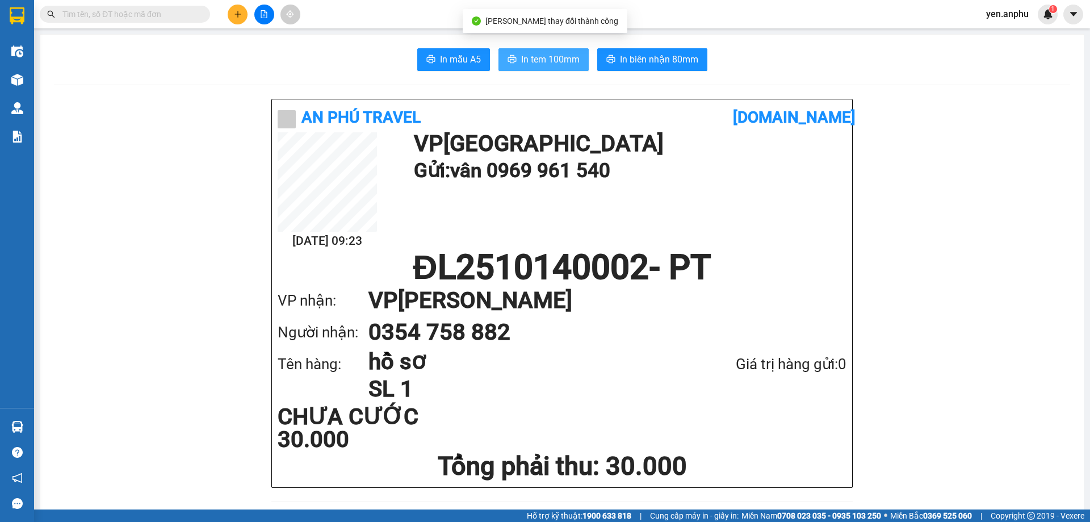
click at [524, 57] on span "In tem 100mm" at bounding box center [550, 59] width 58 height 14
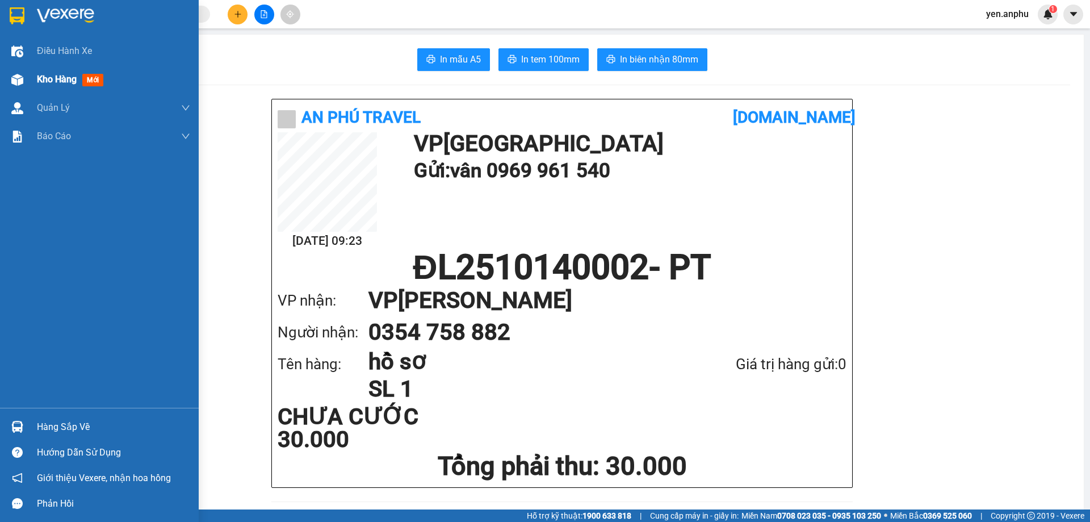
click at [68, 83] on span "Kho hàng" at bounding box center [57, 79] width 40 height 11
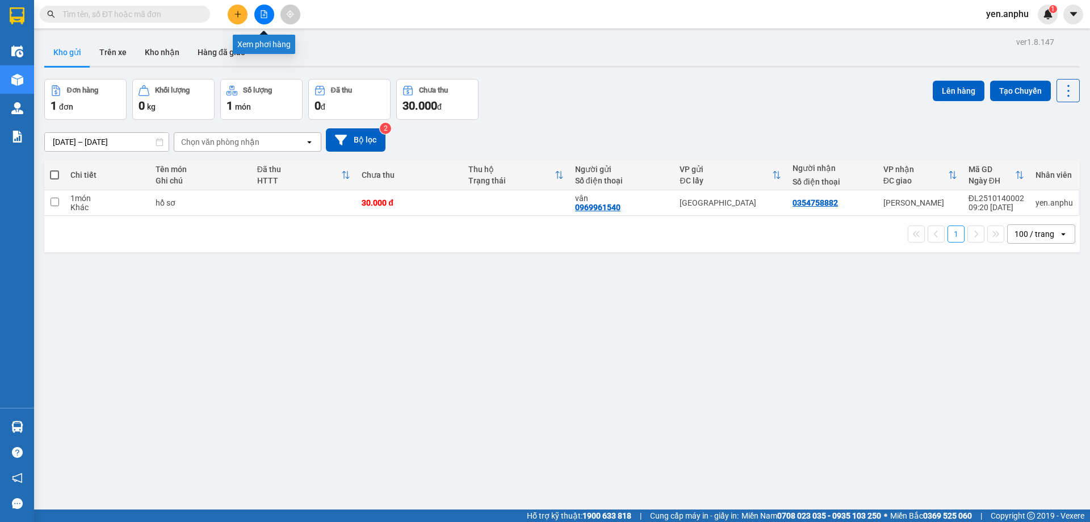
click at [267, 18] on icon "file-add" at bounding box center [264, 14] width 6 height 8
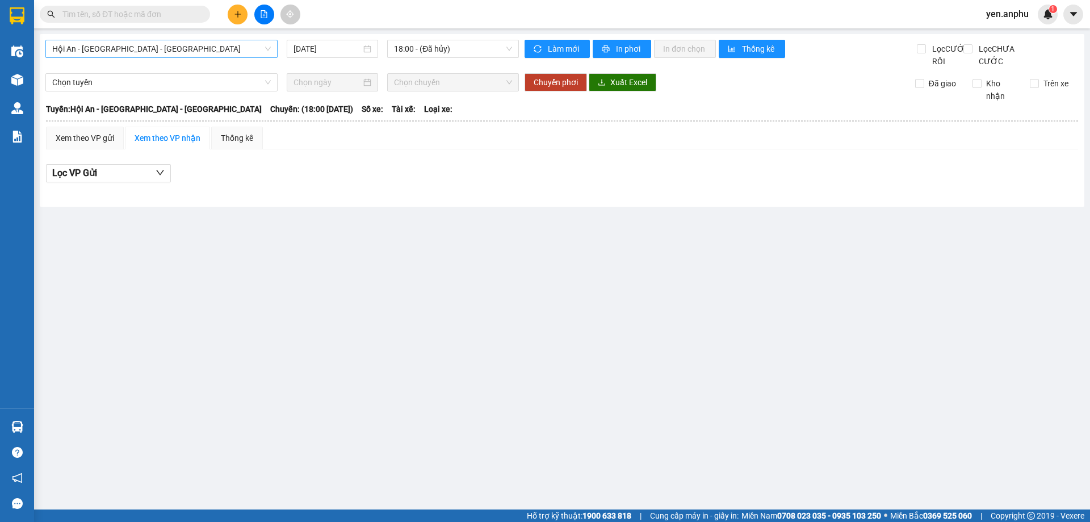
click at [164, 45] on span "Hội An - [GEOGRAPHIC_DATA] - [GEOGRAPHIC_DATA]" at bounding box center [161, 48] width 219 height 17
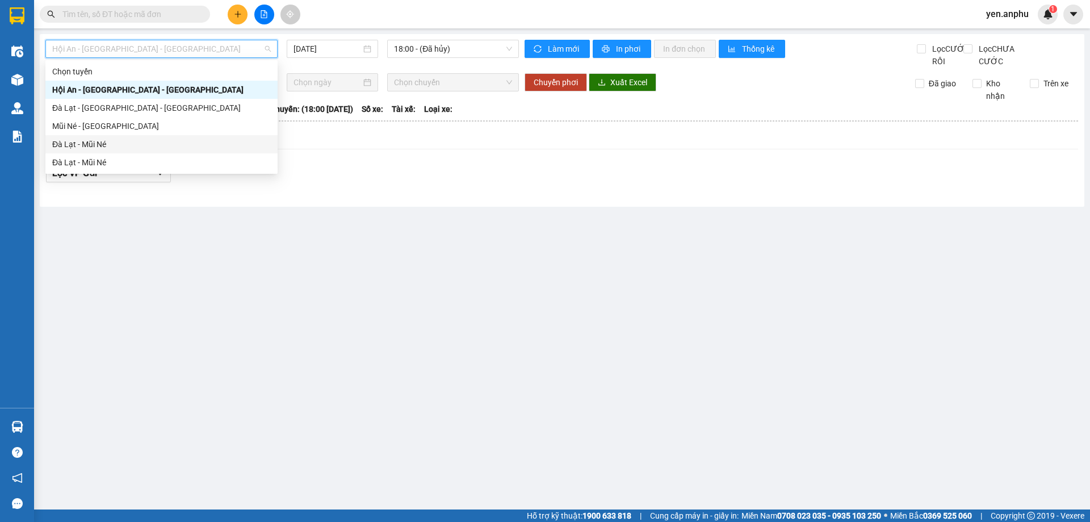
click at [101, 144] on div "Đà Lạt - Mũi Né" at bounding box center [161, 144] width 219 height 12
type input "[DATE]"
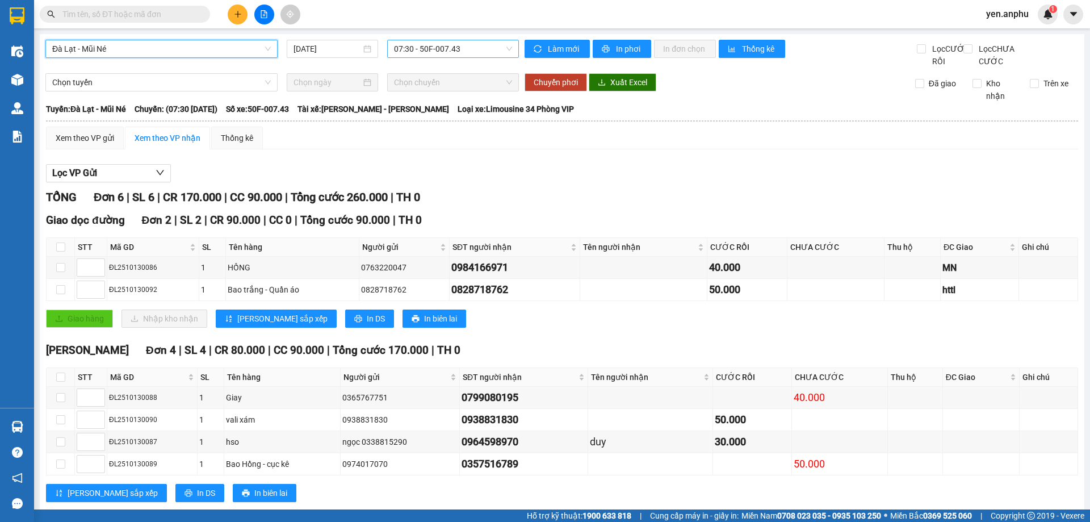
click at [419, 55] on span "07:30 - 50F-007.43" at bounding box center [453, 48] width 118 height 17
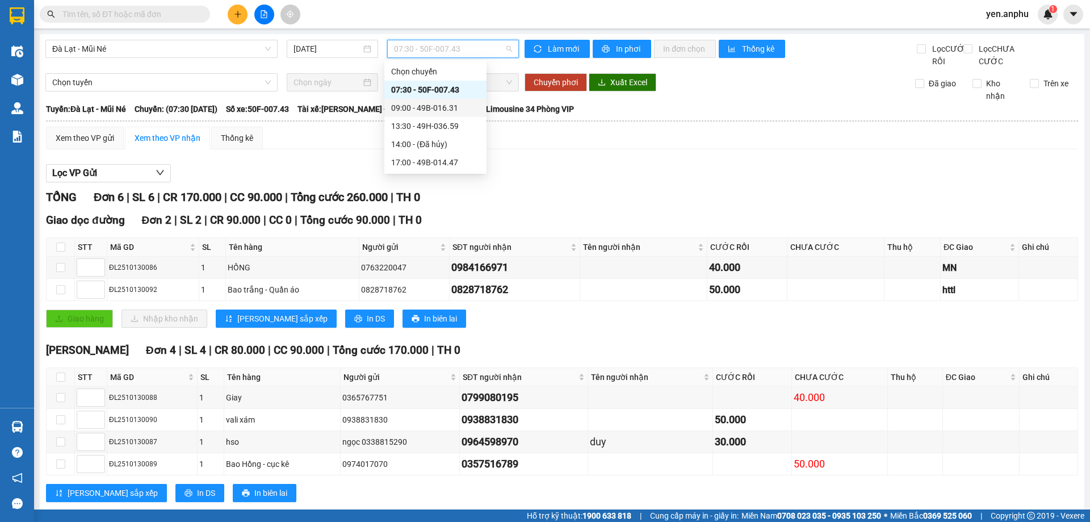
click at [403, 105] on div "09:00 - 49B-016.31" at bounding box center [435, 108] width 89 height 12
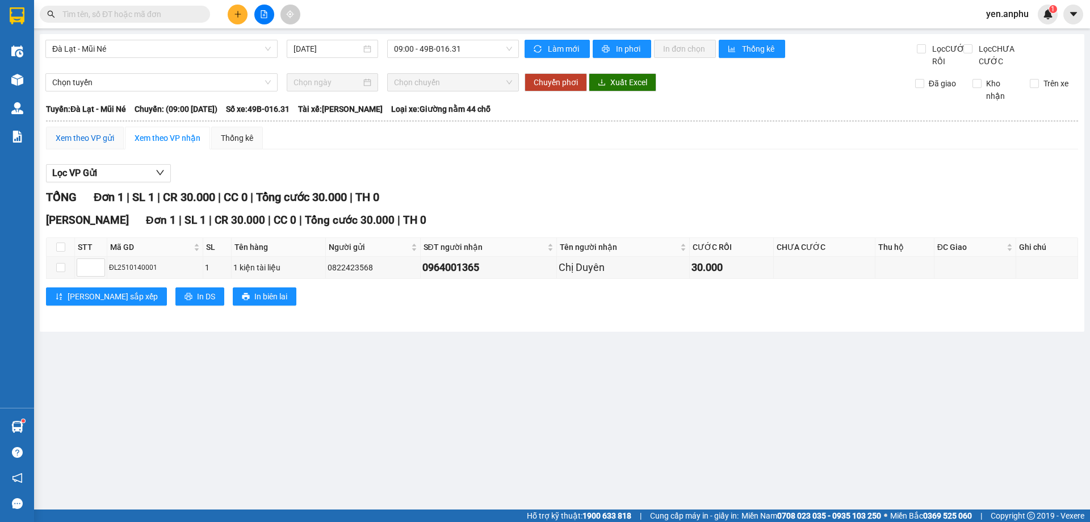
click at [85, 144] on div "Xem theo VP gửi" at bounding box center [85, 138] width 58 height 12
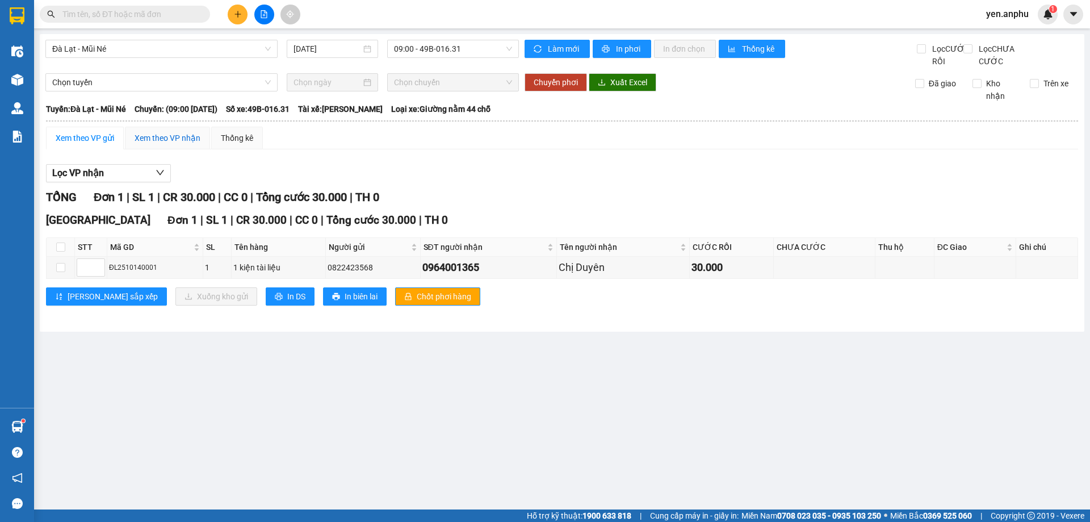
click at [175, 144] on div "Xem theo VP nhận" at bounding box center [168, 138] width 66 height 12
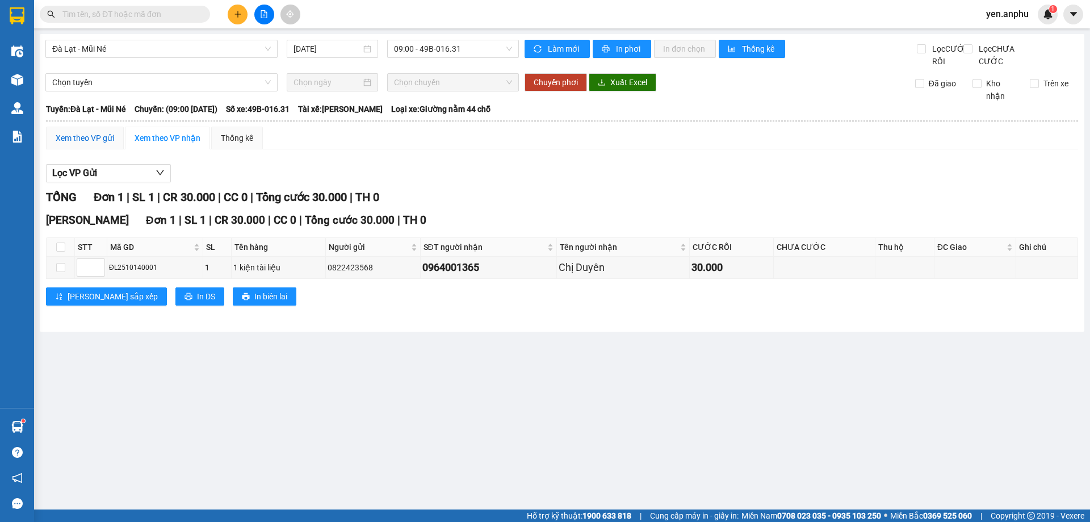
click at [79, 144] on div "Xem theo VP gửi" at bounding box center [85, 138] width 58 height 12
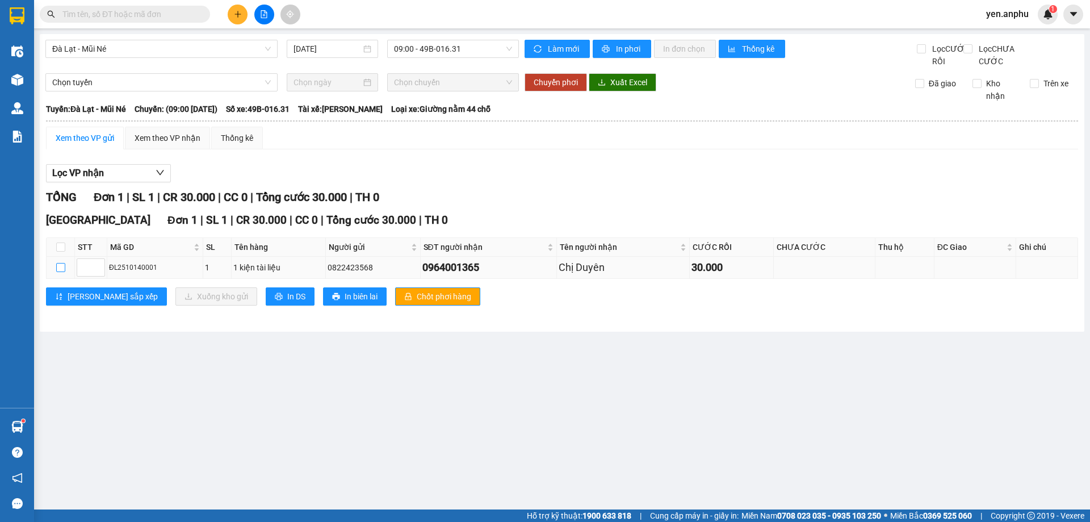
click at [60, 272] on input "checkbox" at bounding box center [60, 267] width 9 height 9
checkbox input "true"
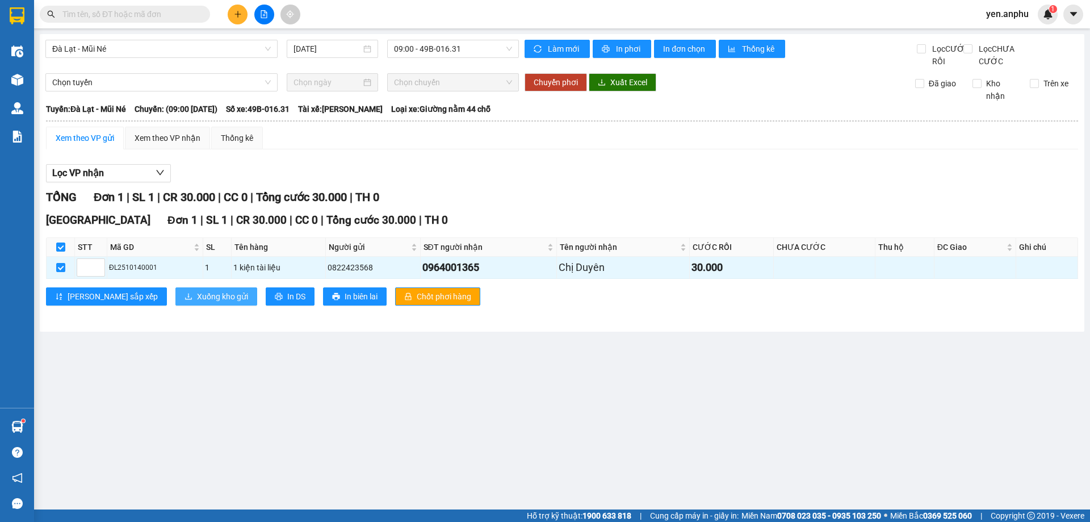
click at [175, 302] on button "Xuống kho gửi" at bounding box center [216, 296] width 82 height 18
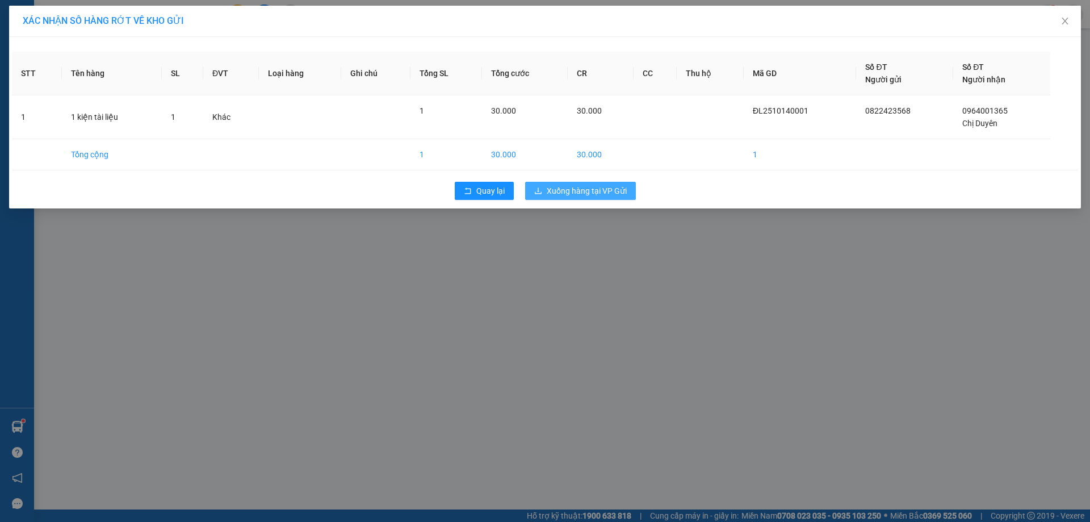
click at [593, 185] on span "Xuống hàng tại VP Gửi" at bounding box center [587, 191] width 80 height 12
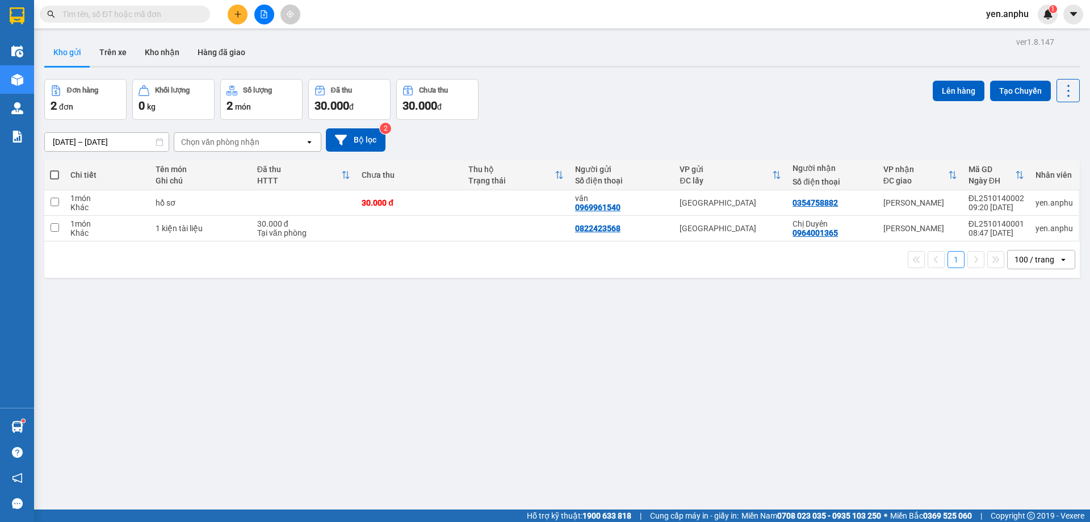
drag, startPoint x: 1018, startPoint y: 13, endPoint x: 1018, endPoint y: 21, distance: 7.9
click at [1017, 13] on span "yen.anphu" at bounding box center [1007, 14] width 61 height 14
click at [1008, 39] on span "Đăng xuất" at bounding box center [1019, 35] width 48 height 12
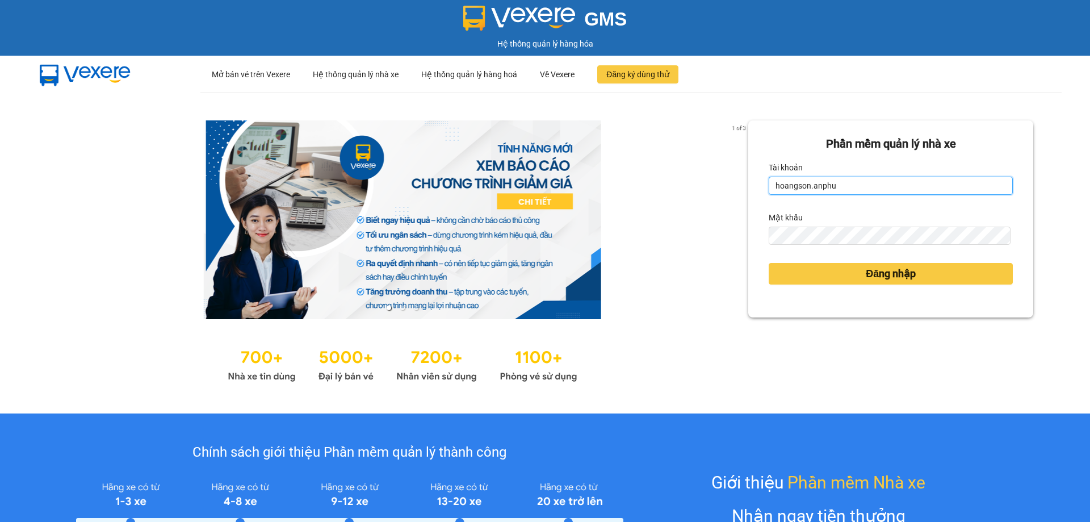
click at [856, 187] on input "hoangson.anphu" at bounding box center [891, 186] width 244 height 18
type input "duyen.anphu"
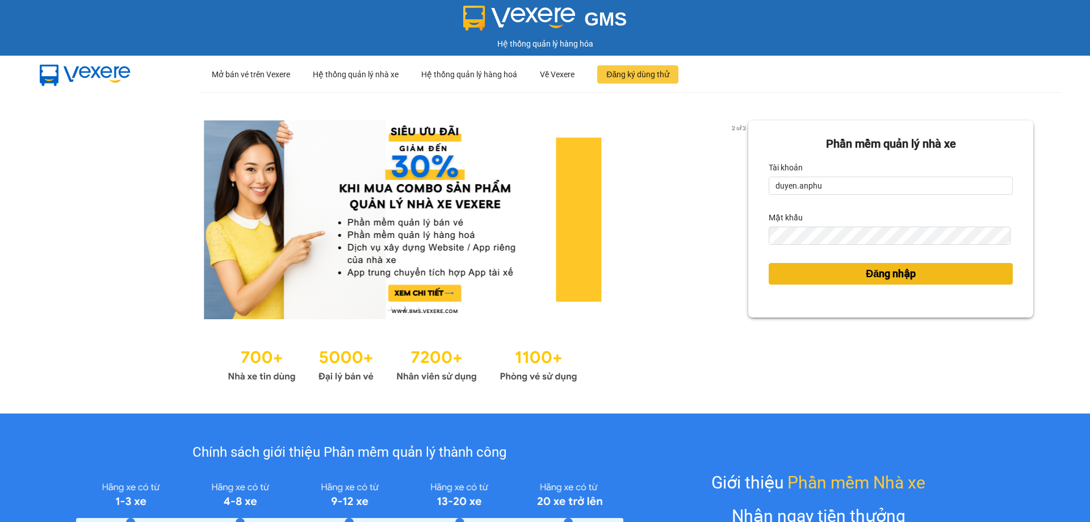
click at [813, 277] on button "Đăng nhập" at bounding box center [891, 274] width 244 height 22
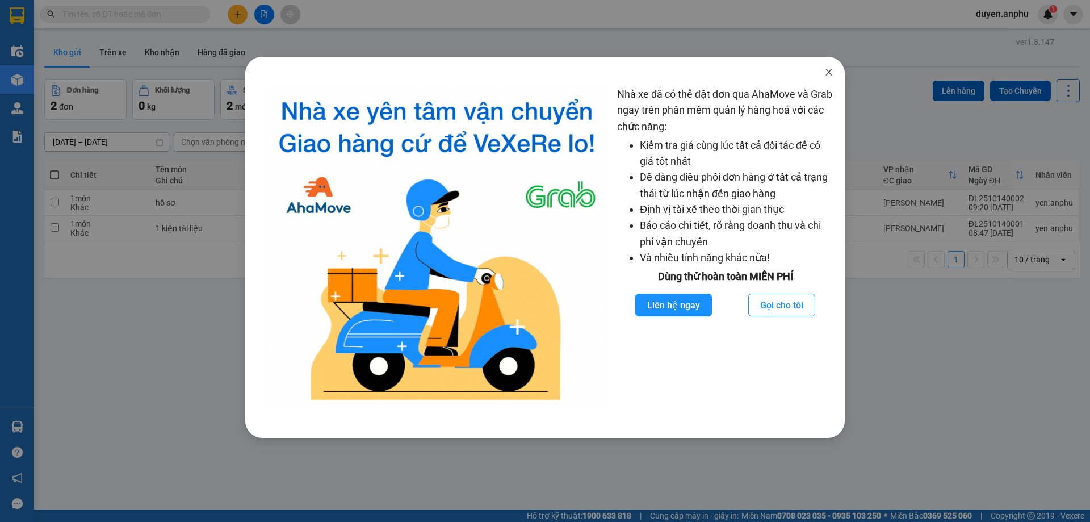
click at [829, 74] on icon "close" at bounding box center [829, 72] width 9 height 9
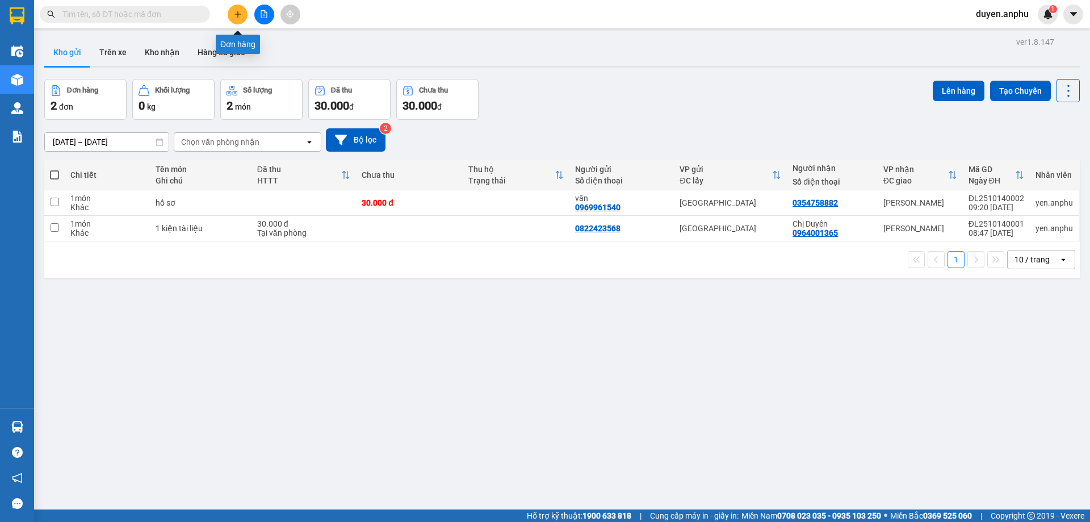
click at [234, 11] on icon "plus" at bounding box center [238, 14] width 8 height 8
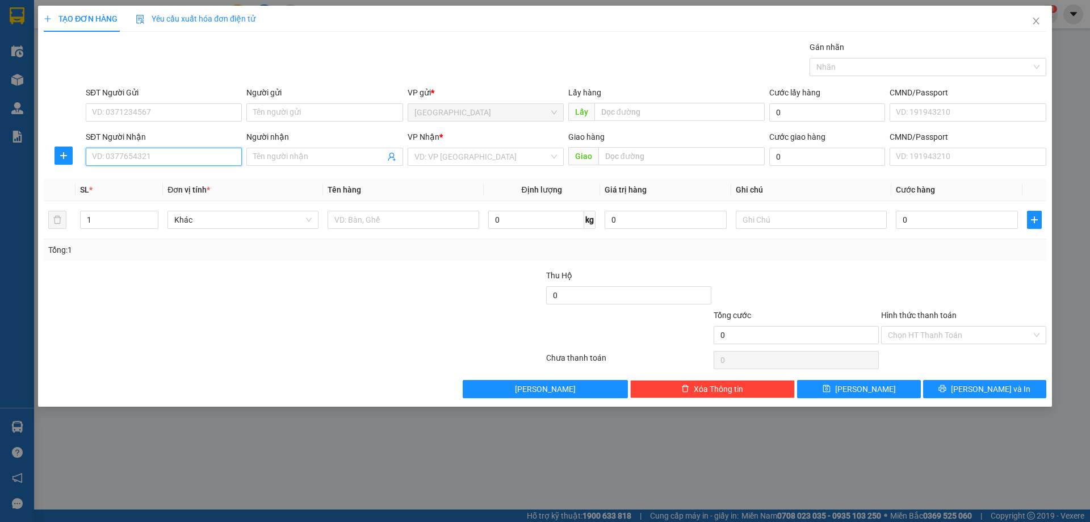
click at [143, 159] on input "SĐT Người Nhận" at bounding box center [164, 157] width 156 height 18
type input "0397766642"
click at [450, 164] on input "search" at bounding box center [482, 156] width 135 height 17
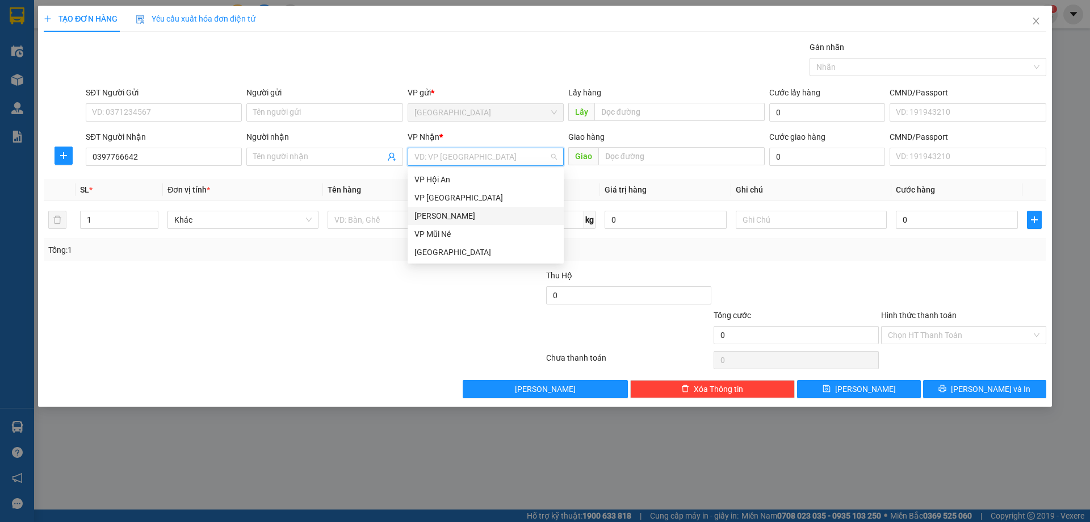
drag, startPoint x: 441, startPoint y: 237, endPoint x: 441, endPoint y: 217, distance: 19.3
click at [441, 217] on div "VP Hội An VP Nha Trang Phan Thiết VP Mũi Né Đà Lạt" at bounding box center [486, 215] width 156 height 91
click at [441, 217] on div "[PERSON_NAME]" at bounding box center [486, 216] width 143 height 12
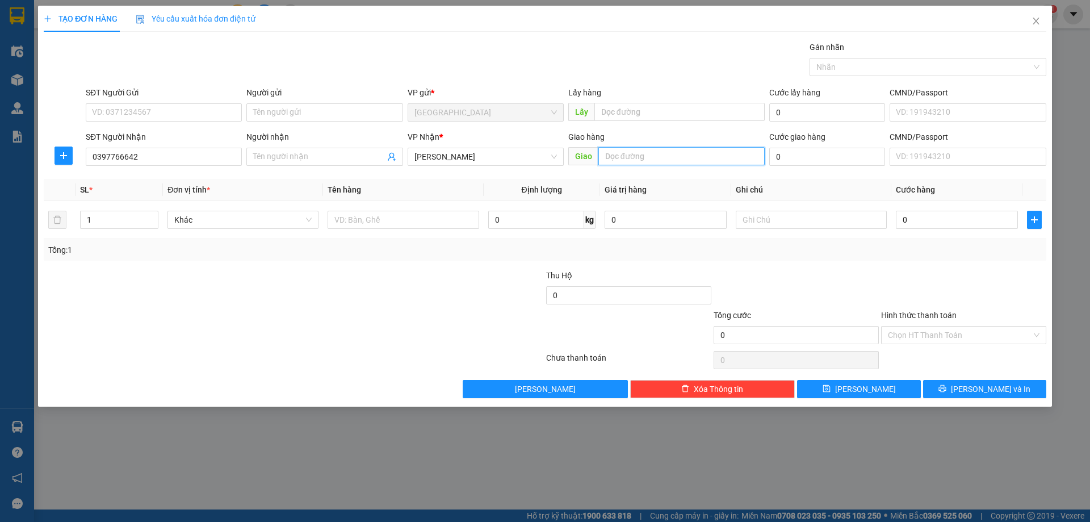
click at [624, 162] on input "text" at bounding box center [682, 156] width 166 height 18
type input "chợ MN"
drag, startPoint x: 105, startPoint y: 223, endPoint x: 0, endPoint y: 241, distance: 106.7
click at [0, 241] on div "TẠO ĐƠN HÀNG Yêu cầu xuất hóa đơn điện tử Transit Pickup Surcharge Ids Transit …" at bounding box center [545, 261] width 1090 height 522
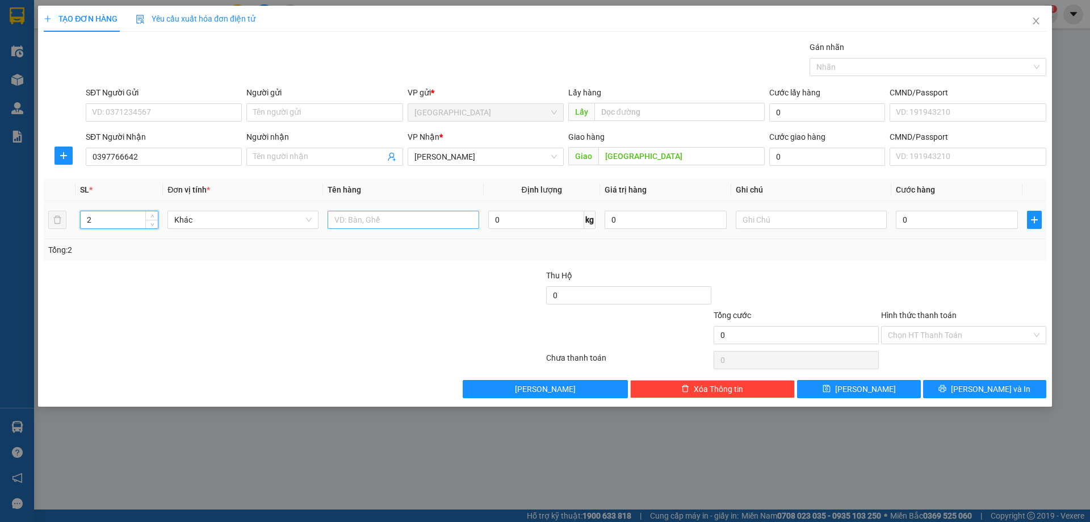
type input "2"
click at [391, 223] on input "text" at bounding box center [403, 220] width 151 height 18
type input "2 vali +1 túi"
drag, startPoint x: 107, startPoint y: 231, endPoint x: 67, endPoint y: 223, distance: 41.1
click at [68, 223] on tr "2 Khác 2 vali +1 túi 0 kg 0 0" at bounding box center [545, 220] width 1003 height 38
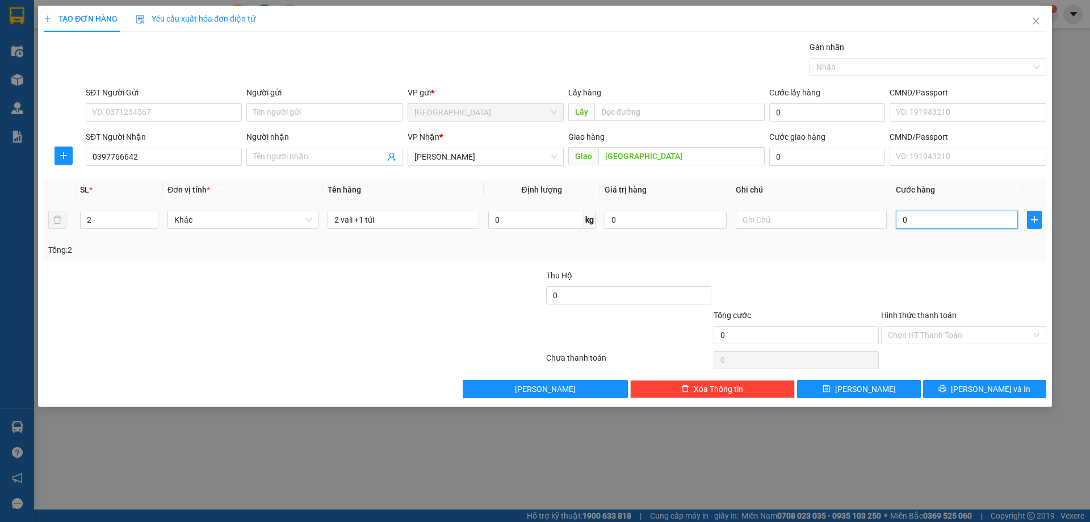
click at [930, 224] on input "0" at bounding box center [957, 220] width 122 height 18
type input "1"
type input "15"
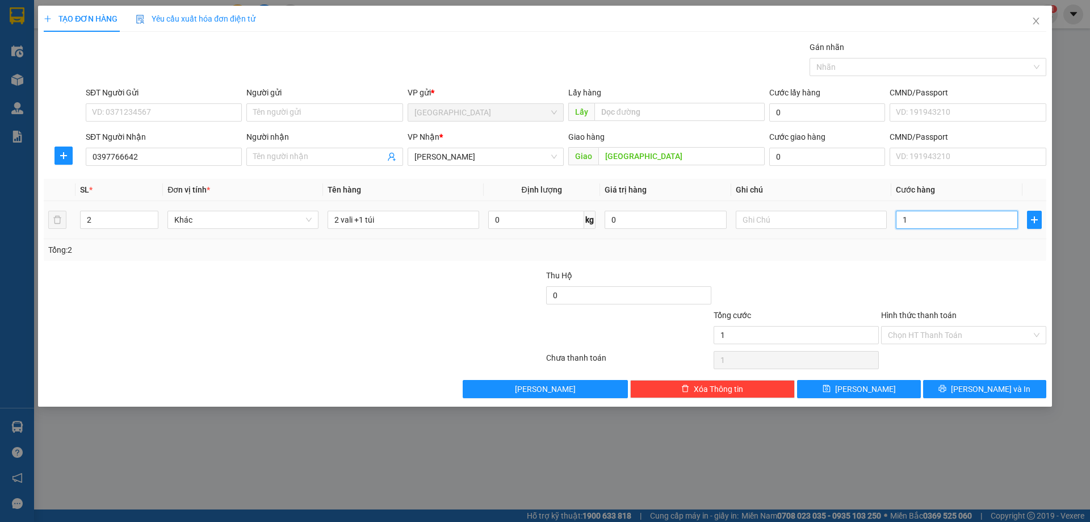
type input "15"
type input "150"
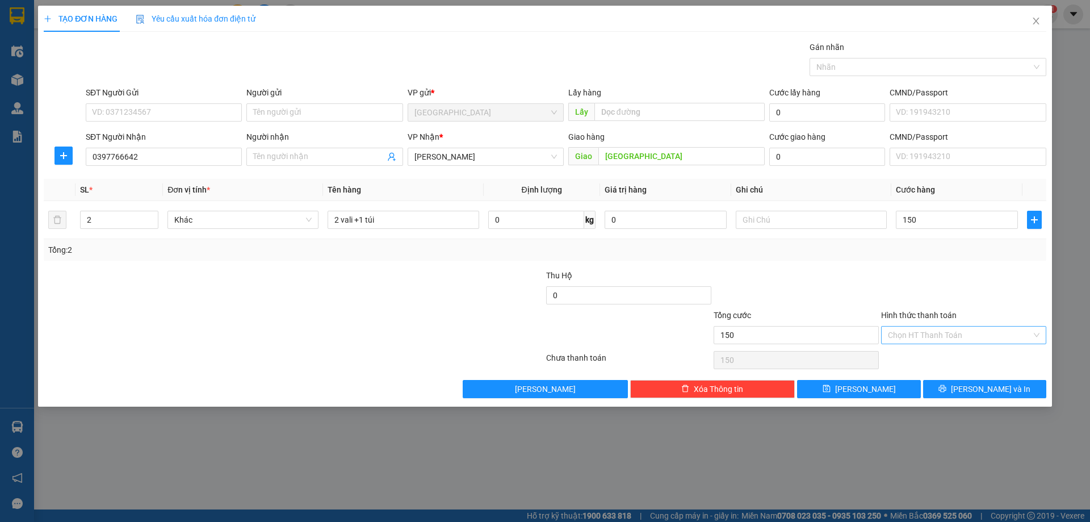
type input "150.000"
click at [918, 329] on input "Hình thức thanh toán" at bounding box center [960, 335] width 144 height 17
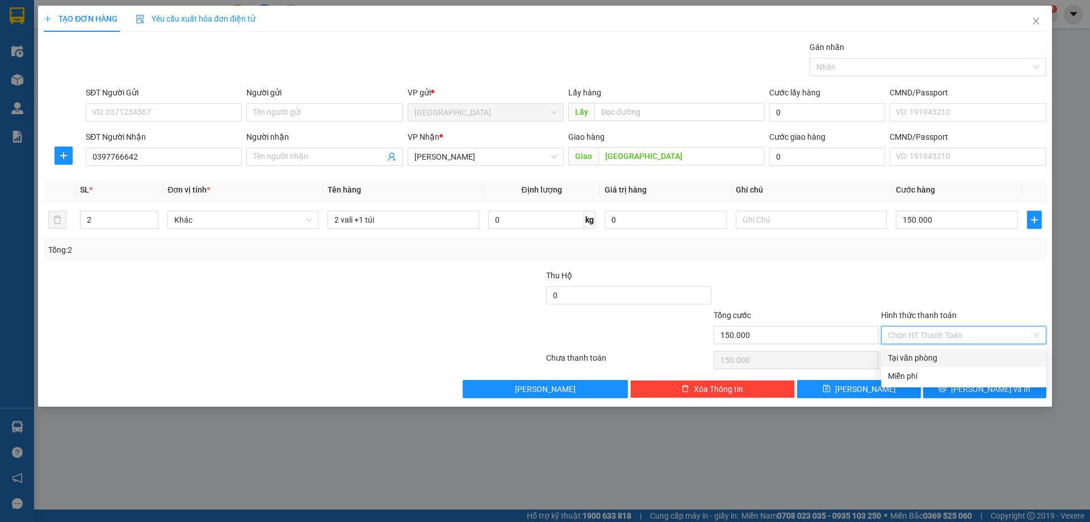
click at [912, 358] on div "Tại văn phòng" at bounding box center [964, 357] width 152 height 12
type input "0"
click at [939, 382] on button "[PERSON_NAME] và In" at bounding box center [984, 389] width 123 height 18
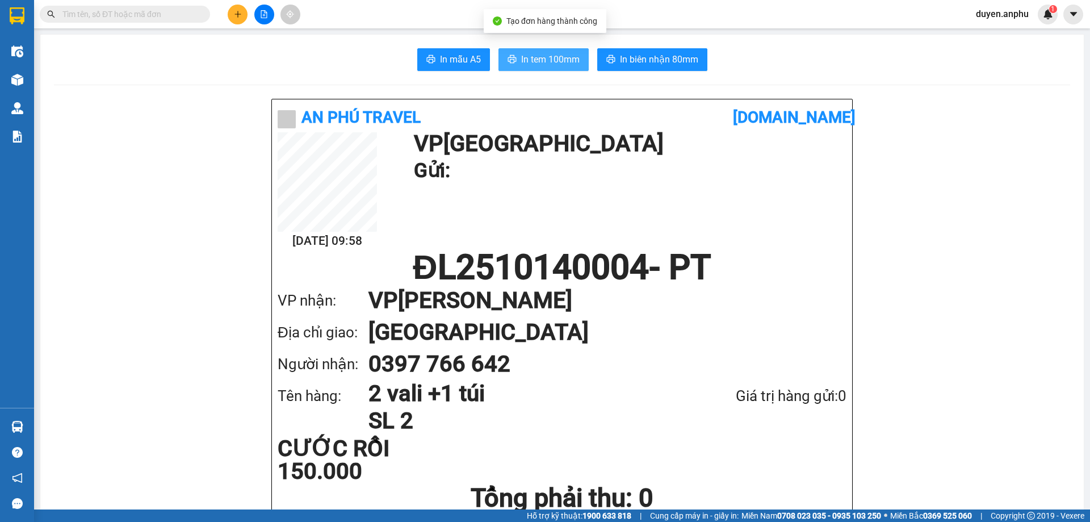
click at [544, 57] on span "In tem 100mm" at bounding box center [550, 59] width 58 height 14
drag, startPoint x: 73, startPoint y: 544, endPoint x: 82, endPoint y: 544, distance: 9.7
click at [236, 16] on icon "plus" at bounding box center [238, 14] width 8 height 8
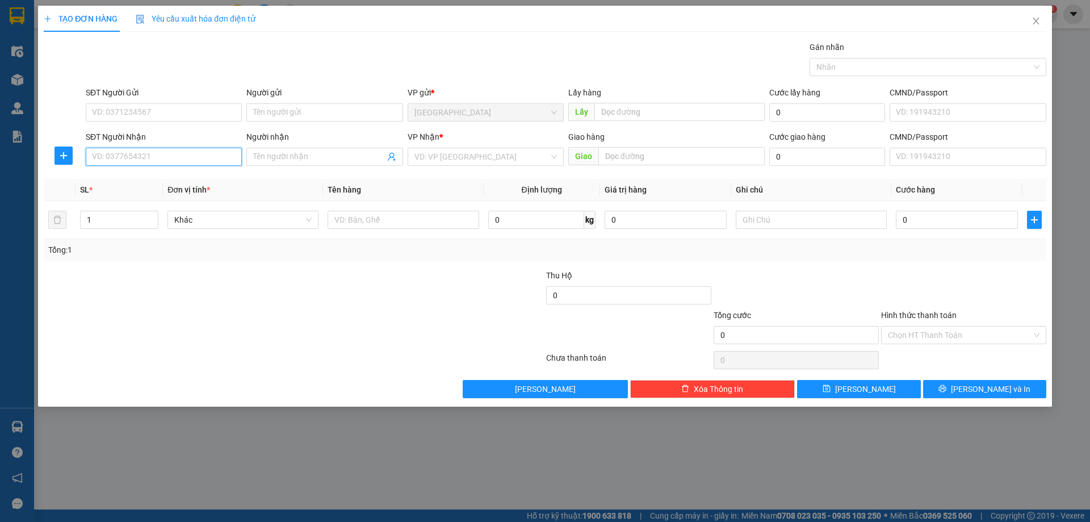
click at [144, 154] on input "SĐT Người Nhận" at bounding box center [164, 157] width 156 height 18
type input "0933715488"
click at [159, 182] on div "0933715488 - Tri" at bounding box center [164, 179] width 143 height 12
type input "Tri"
type input "30.000"
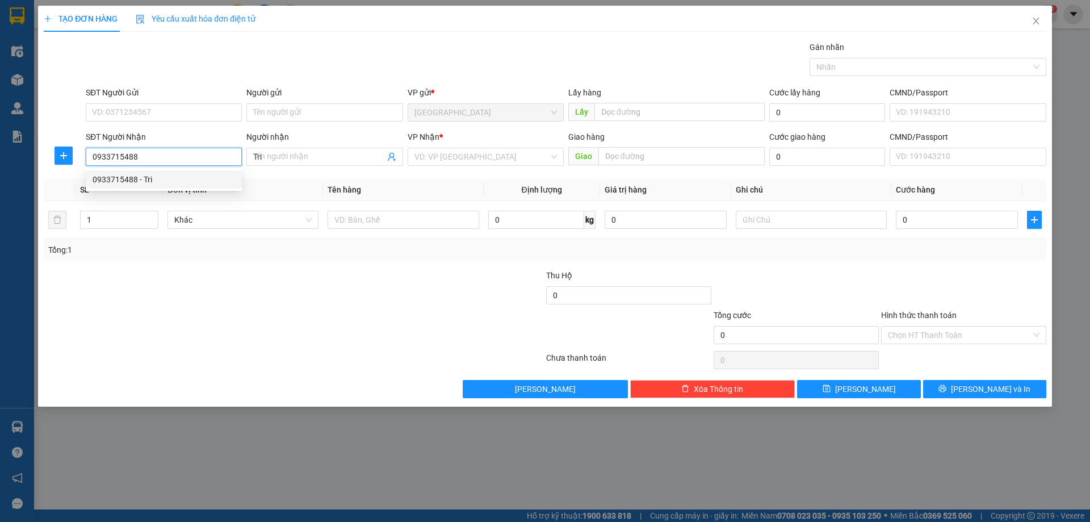
type input "30.000"
type input "0933715488"
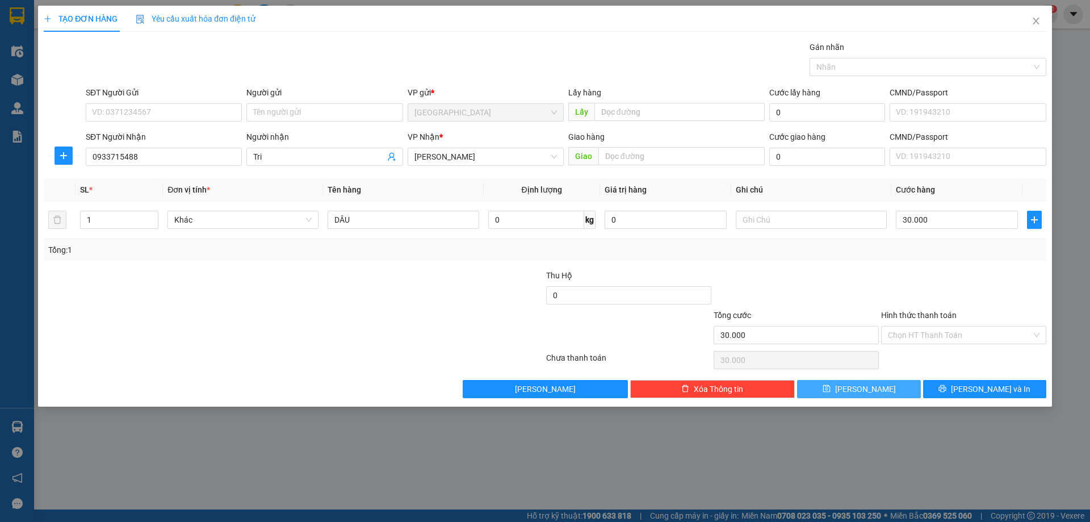
click at [861, 390] on span "[PERSON_NAME]" at bounding box center [865, 389] width 61 height 12
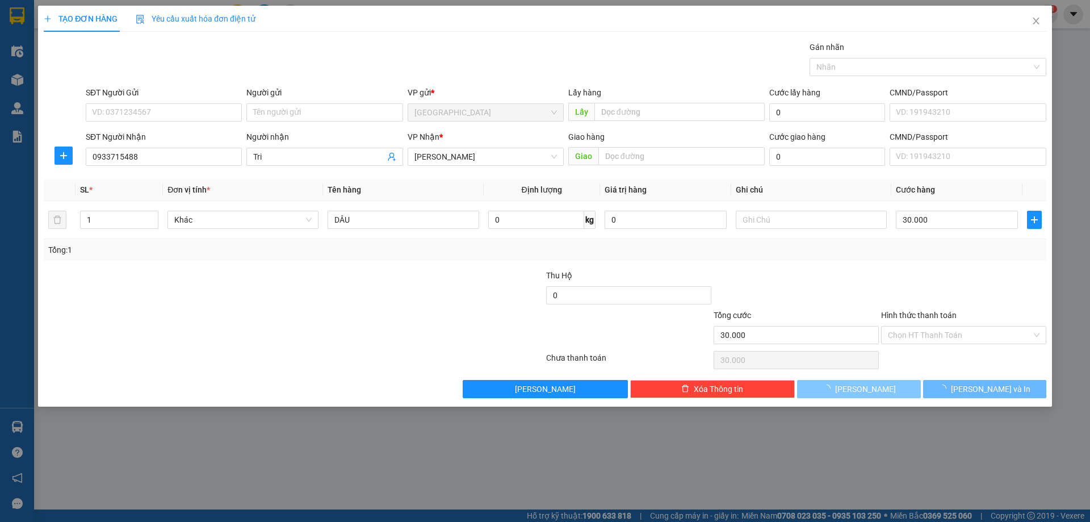
type input "0"
